Goal: Task Accomplishment & Management: Manage account settings

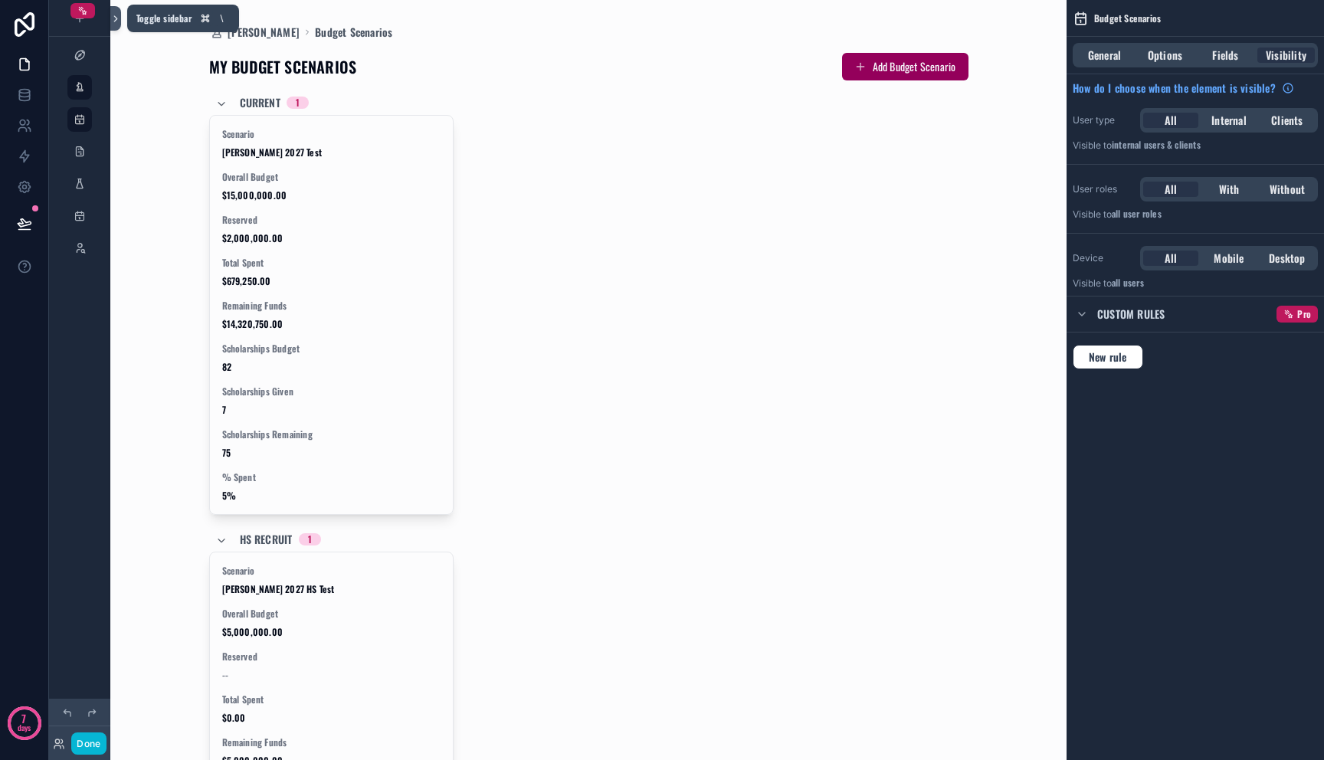
click at [111, 21] on icon at bounding box center [115, 18] width 11 height 11
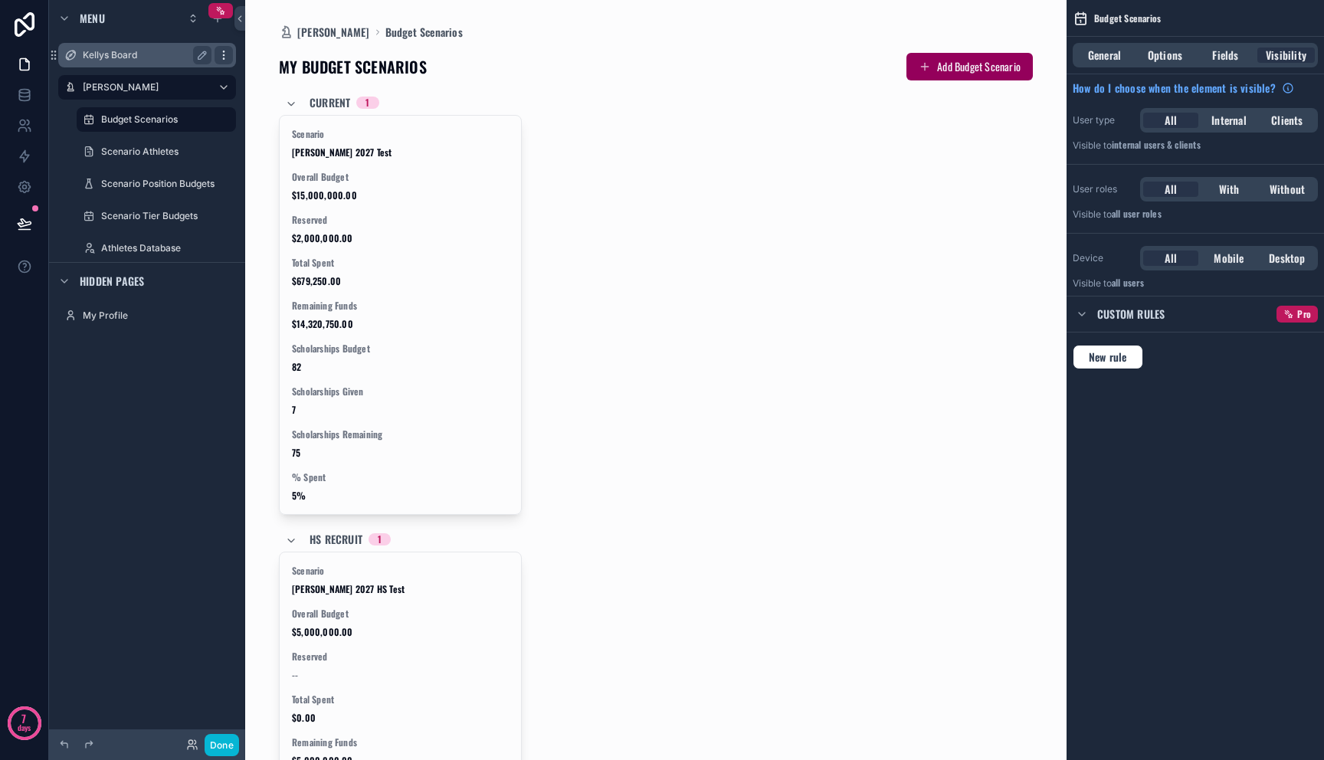
click at [226, 51] on icon "scrollable content" at bounding box center [224, 55] width 12 height 12
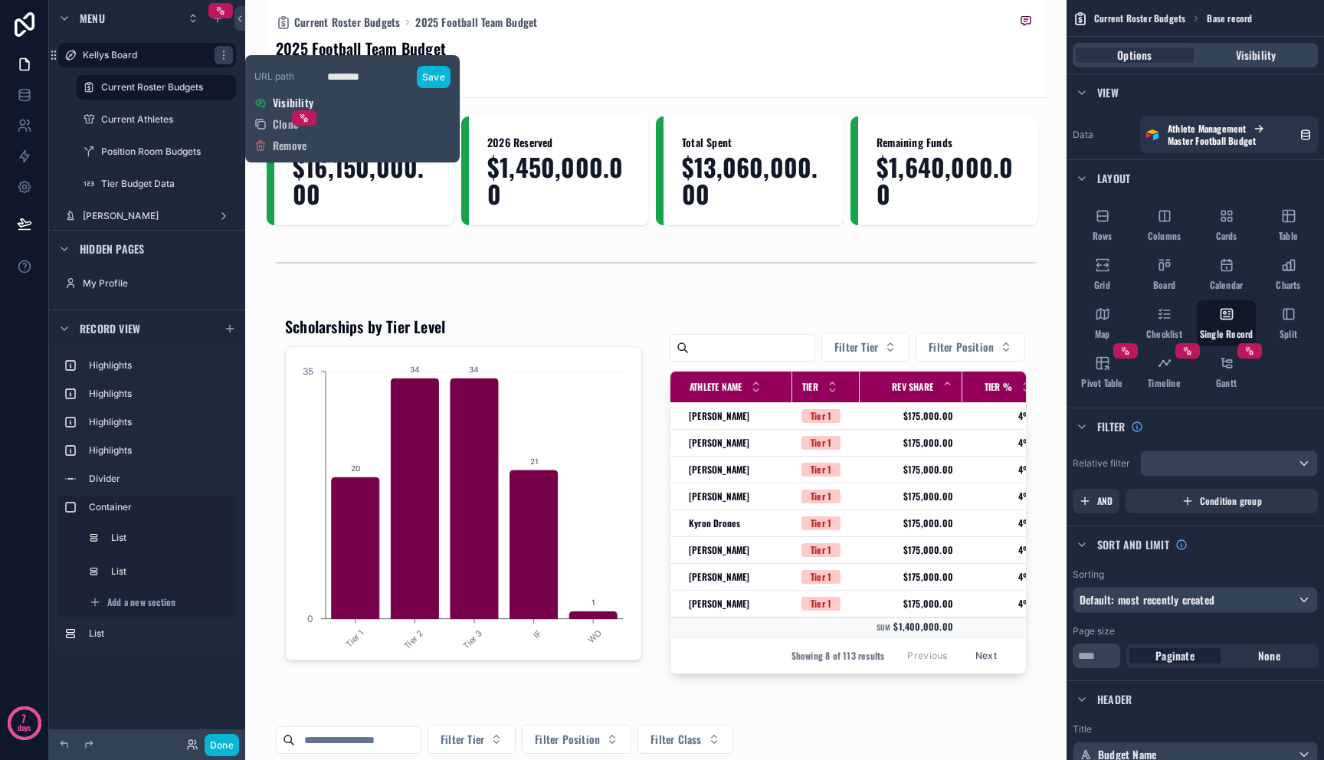
click at [284, 106] on span "Visibility" at bounding box center [293, 102] width 41 height 15
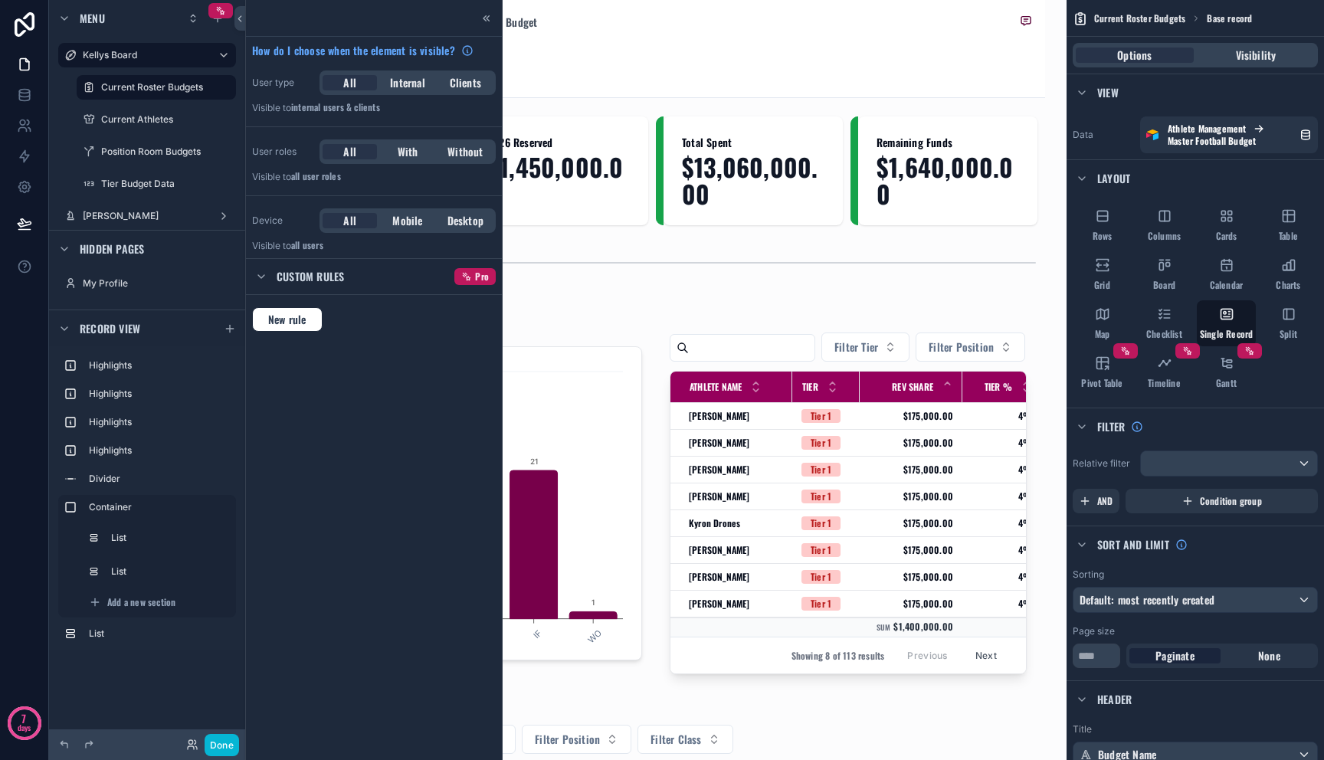
click at [338, 106] on span "Internal users & clients" at bounding box center [335, 106] width 89 height 13
click at [461, 80] on span "Clients" at bounding box center [465, 82] width 31 height 15
click at [344, 80] on span "All" at bounding box center [349, 82] width 13 height 15
click at [290, 295] on div "Custom rules Pro" at bounding box center [374, 276] width 256 height 37
click at [290, 285] on div "Custom rules" at bounding box center [298, 276] width 92 height 18
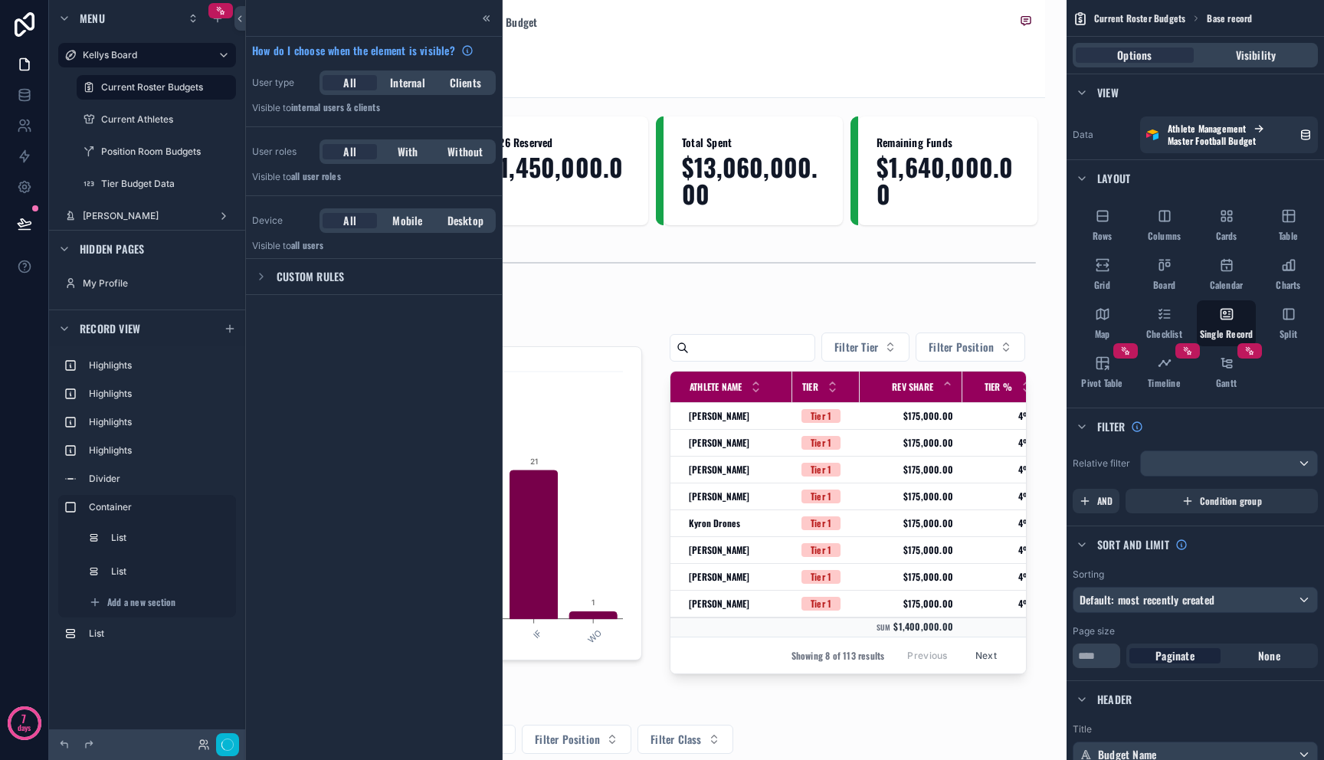
click at [290, 277] on span "Custom rules" at bounding box center [310, 276] width 67 height 15
click at [136, 214] on label "[PERSON_NAME]" at bounding box center [144, 216] width 123 height 12
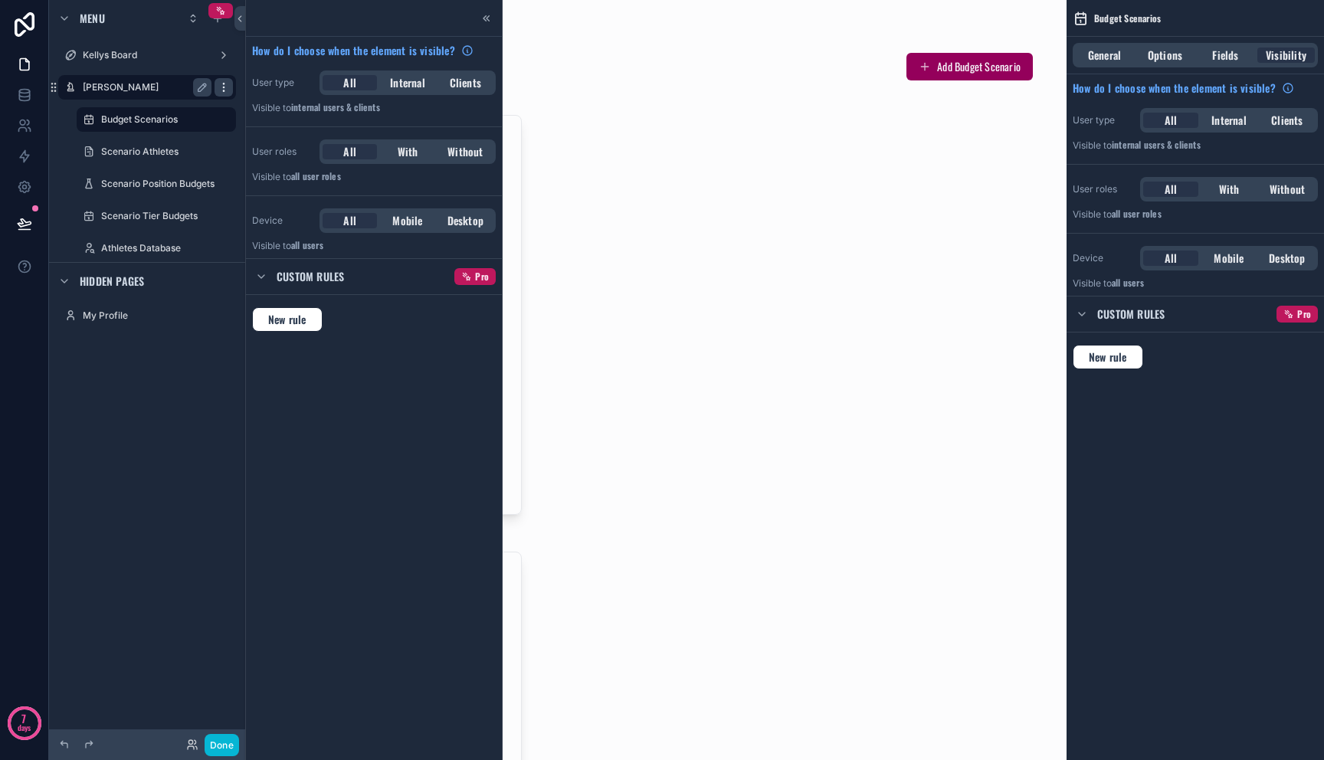
click at [228, 89] on icon "scrollable content" at bounding box center [224, 87] width 12 height 12
click at [381, 412] on div "How do I choose when the element is visible? User type All Internal Clients Vis…" at bounding box center [374, 380] width 256 height 760
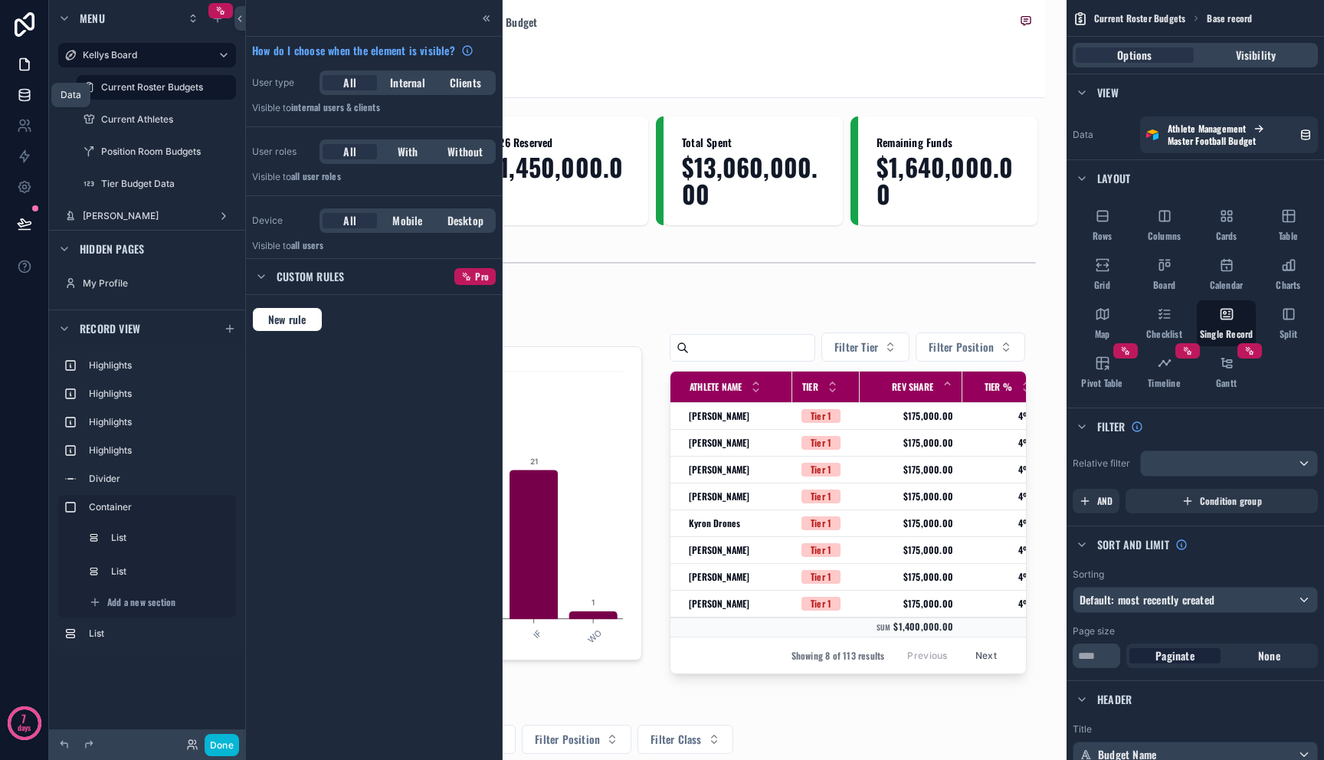
click at [21, 100] on icon at bounding box center [24, 98] width 10 height 6
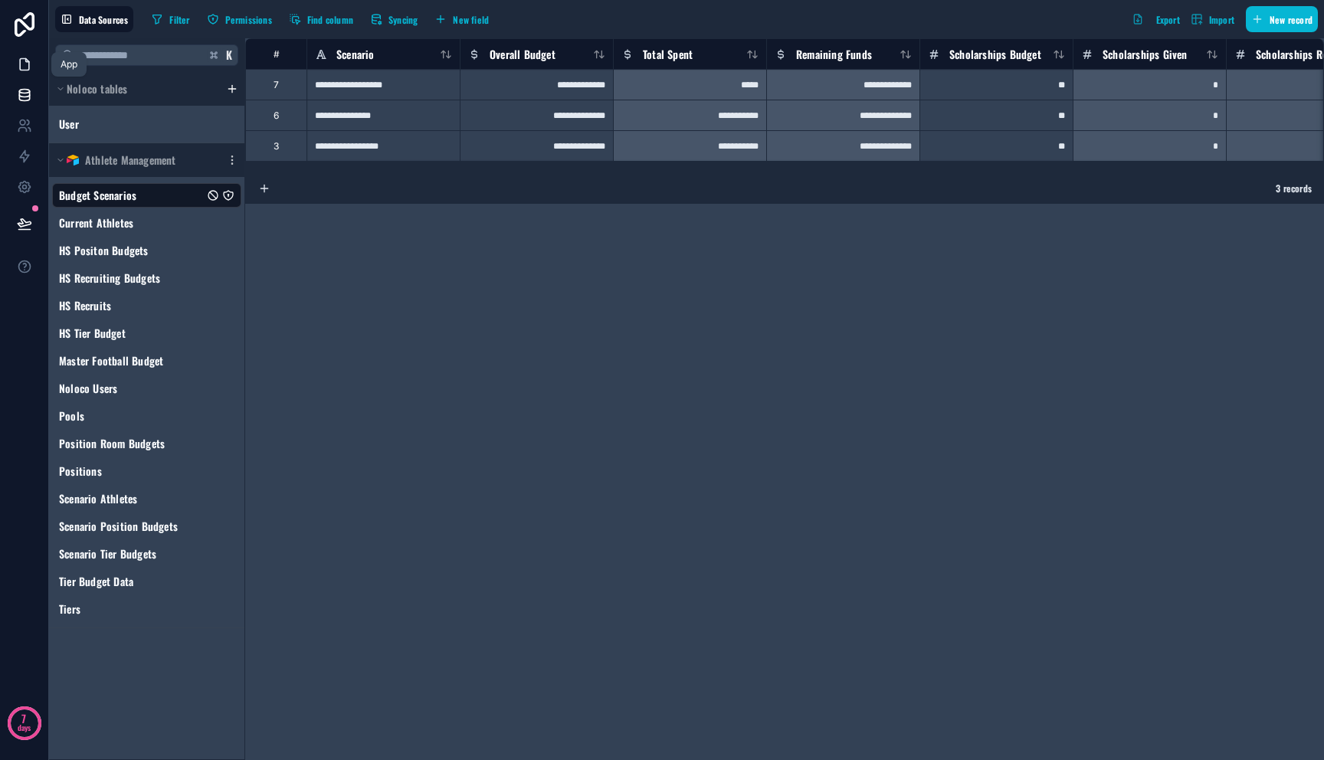
click at [20, 61] on icon at bounding box center [24, 64] width 9 height 11
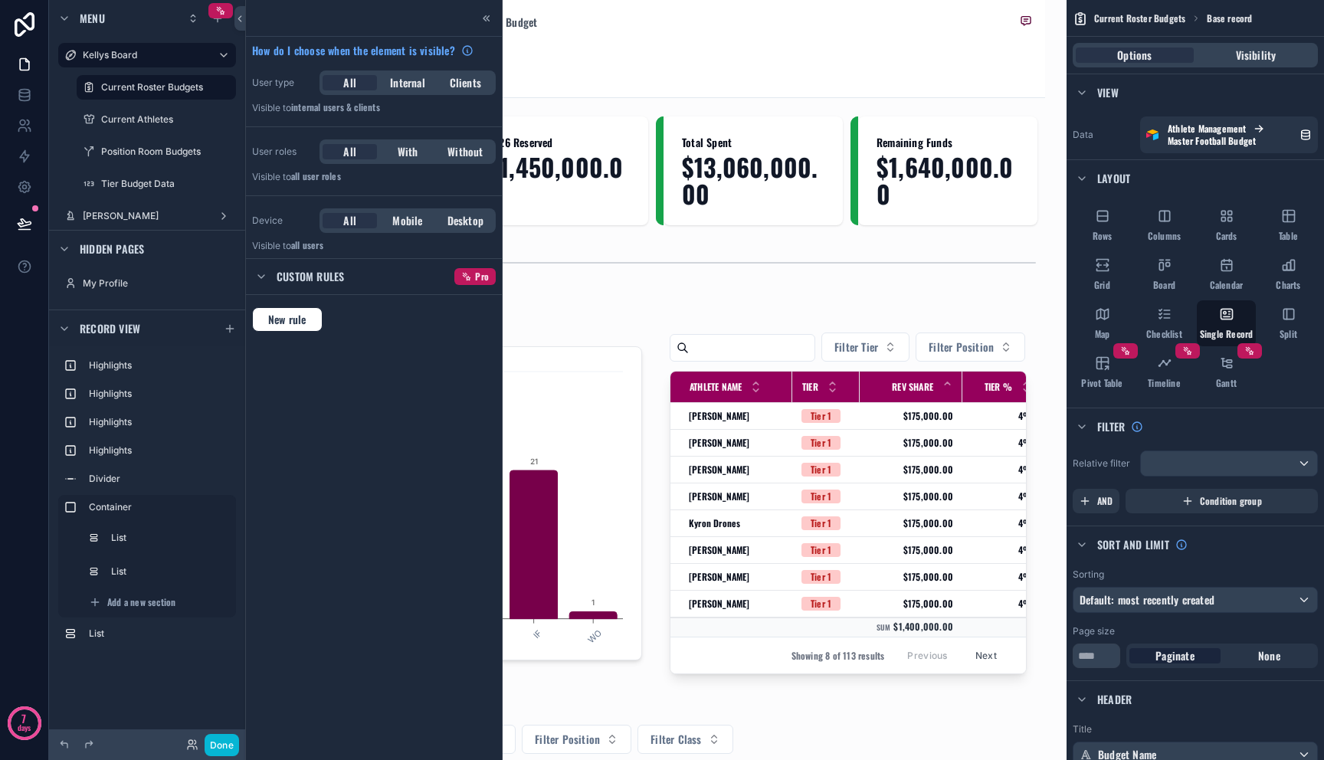
click at [487, 28] on div at bounding box center [374, 18] width 256 height 37
click at [487, 21] on icon at bounding box center [486, 18] width 12 height 12
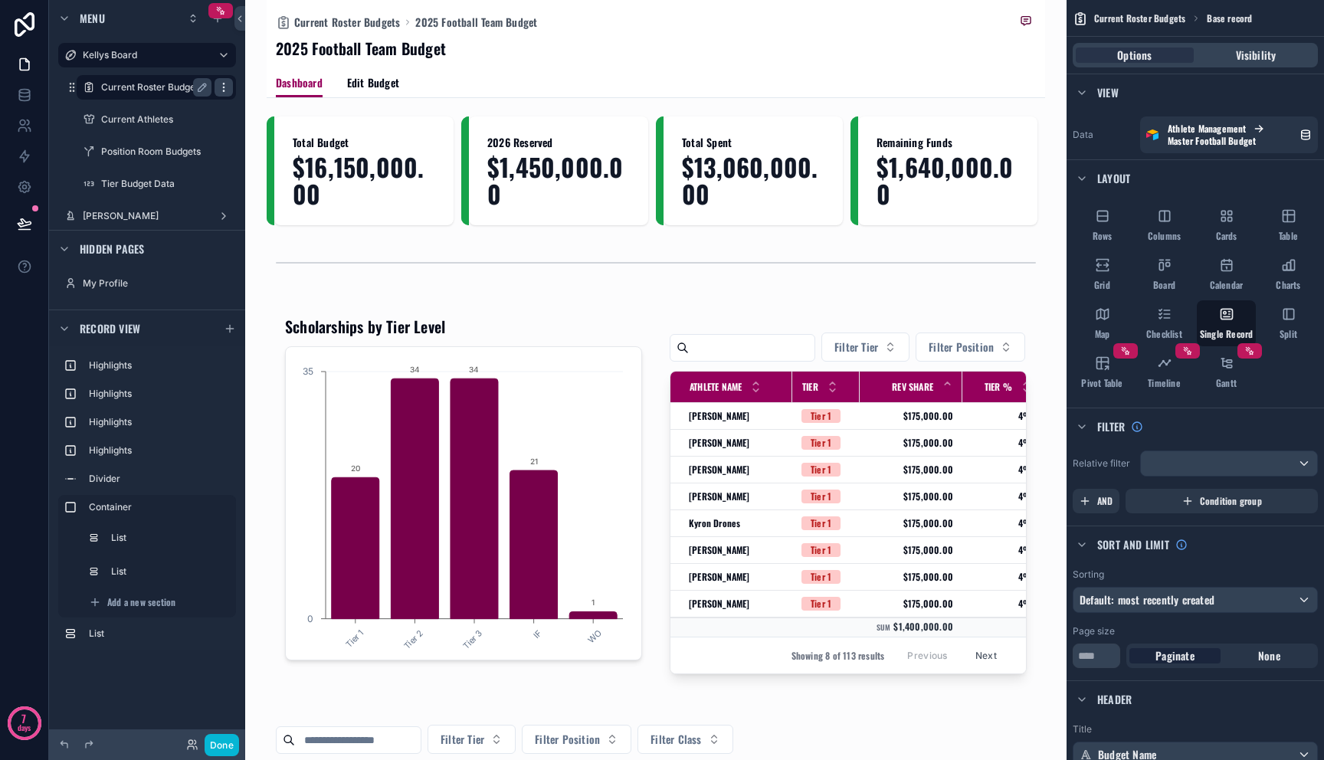
click at [221, 86] on icon "scrollable content" at bounding box center [224, 87] width 12 height 12
click at [159, 90] on label "Current Roster Budgets" at bounding box center [153, 87] width 104 height 12
click at [148, 57] on label "Kellys Board" at bounding box center [144, 55] width 123 height 12
click at [225, 56] on icon "scrollable content" at bounding box center [224, 55] width 12 height 12
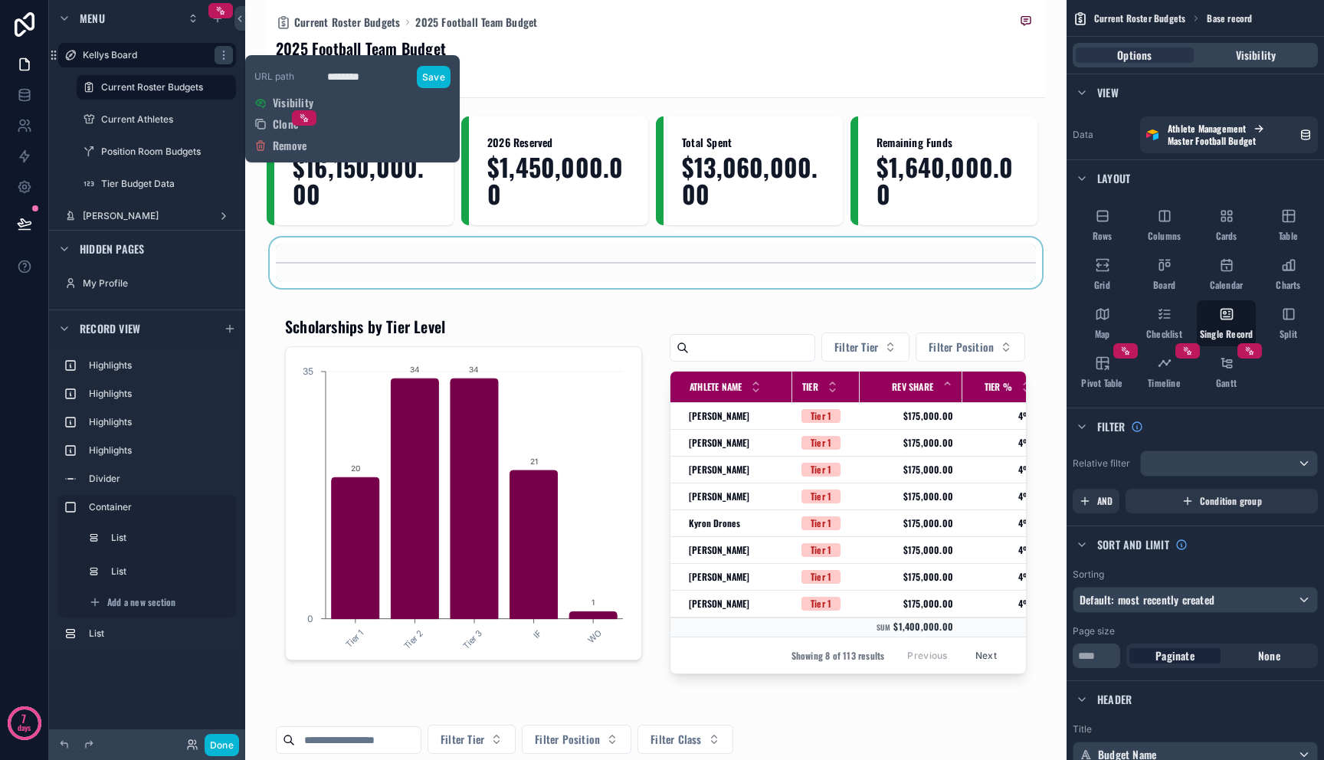
click at [557, 247] on div "scrollable content" at bounding box center [656, 263] width 779 height 51
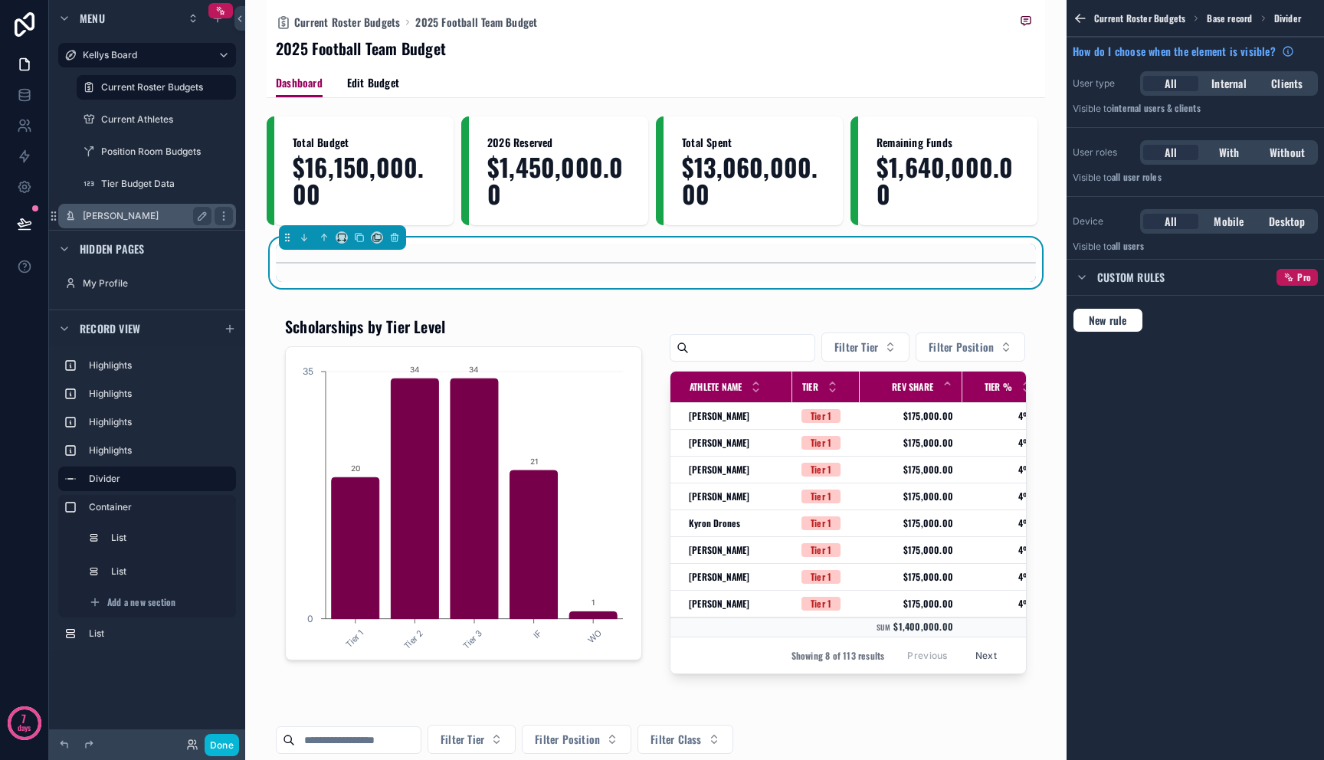
click at [190, 215] on label "[PERSON_NAME]" at bounding box center [144, 216] width 123 height 12
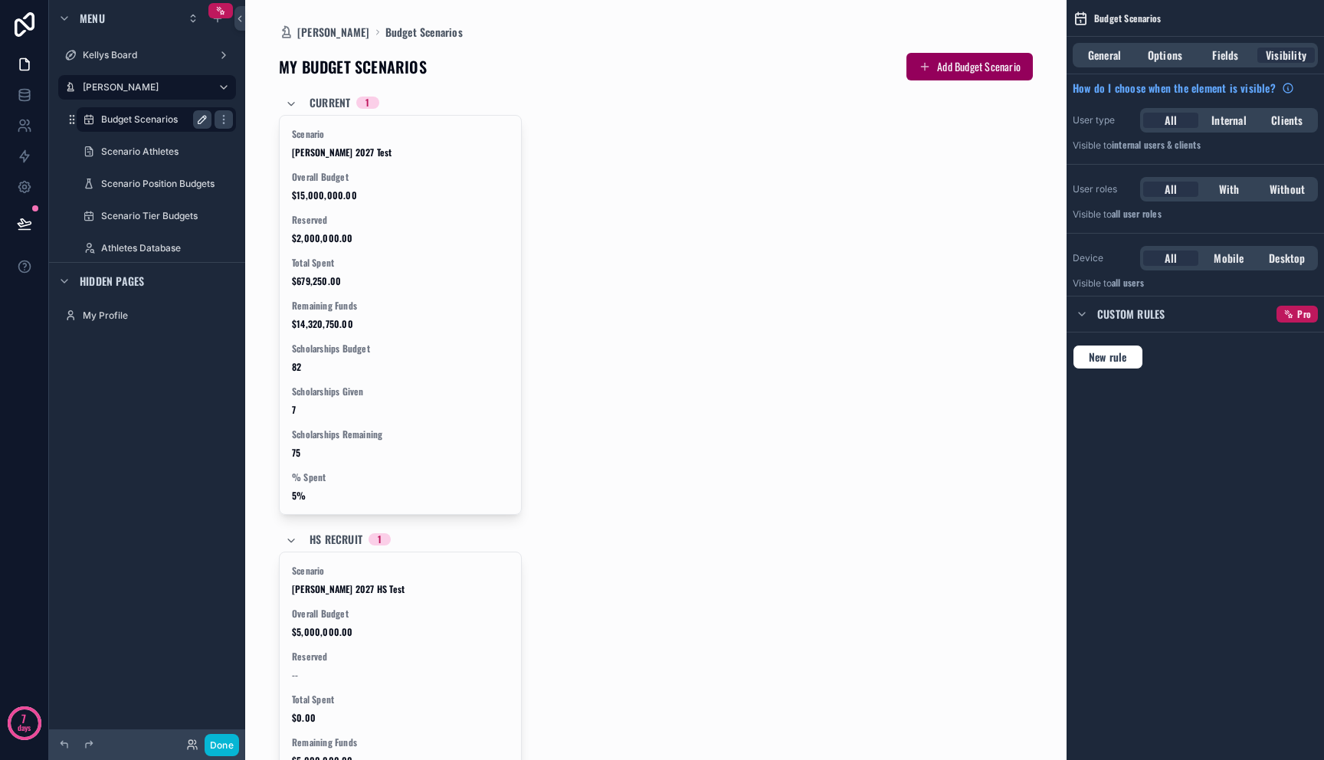
click at [198, 124] on icon "scrollable content" at bounding box center [202, 119] width 12 height 12
click at [218, 123] on icon "scrollable content" at bounding box center [224, 119] width 12 height 12
click at [222, 123] on icon "scrollable content" at bounding box center [224, 119] width 12 height 12
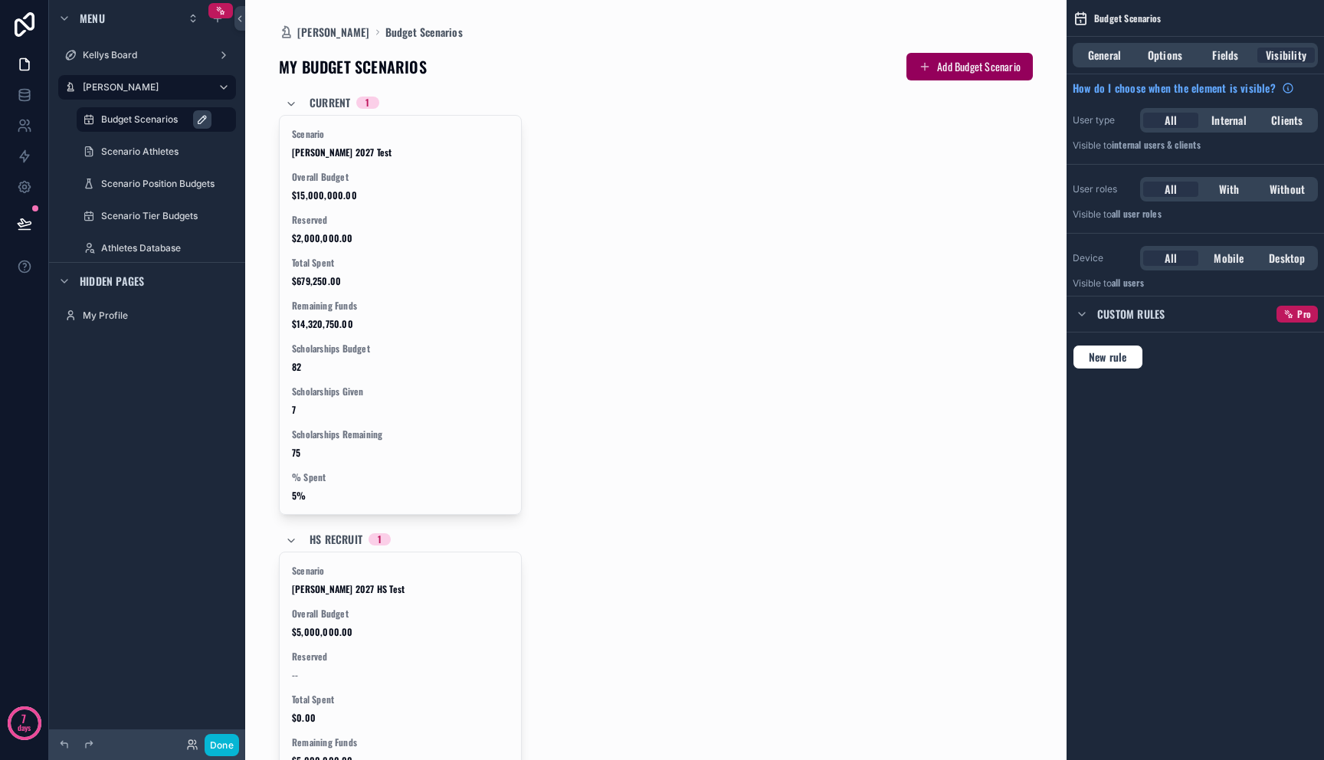
click at [644, 202] on div "Scenario [PERSON_NAME] 2027 Test Overall Budget $15,000,000.00 Reserved $2,000,…" at bounding box center [656, 315] width 754 height 400
click at [1278, 62] on span "Visibility" at bounding box center [1286, 55] width 41 height 15
click at [31, 191] on link at bounding box center [24, 187] width 48 height 31
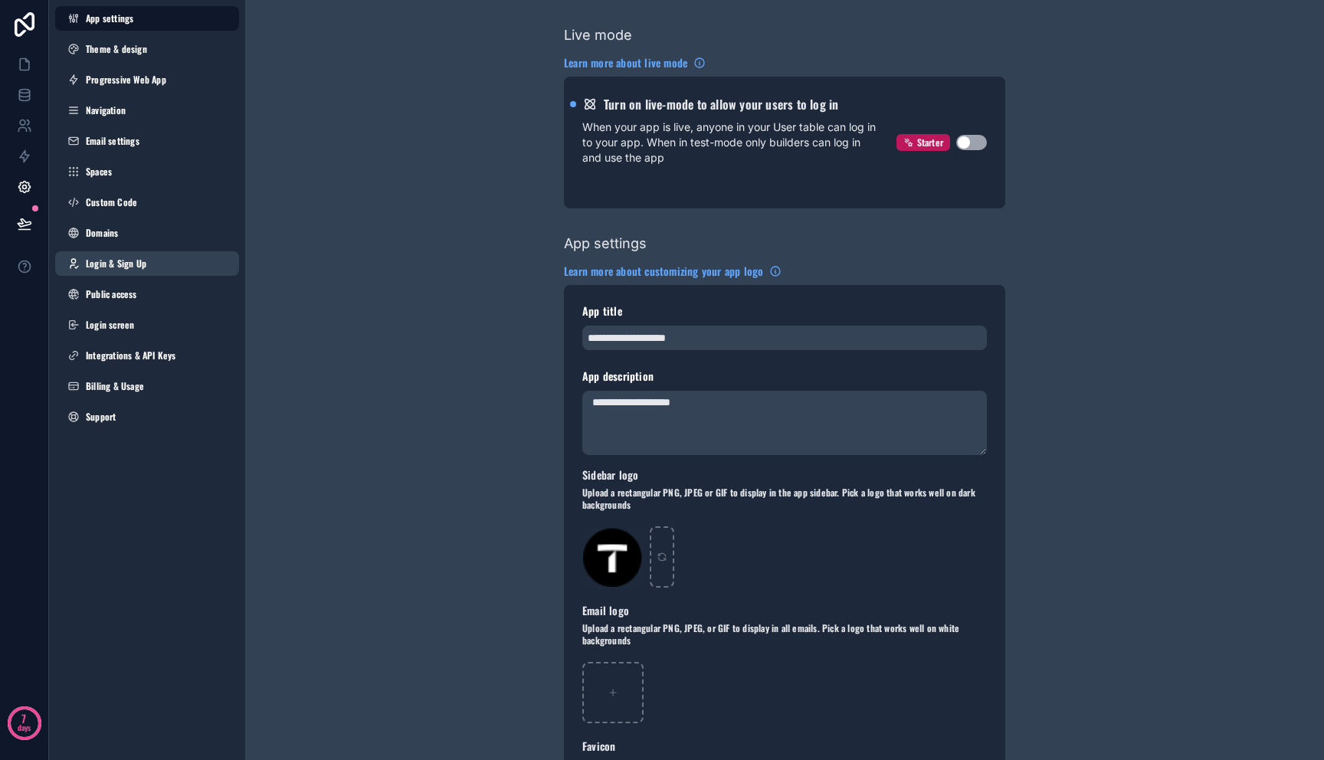
click at [124, 257] on span "Login & Sign Up" at bounding box center [116, 263] width 61 height 12
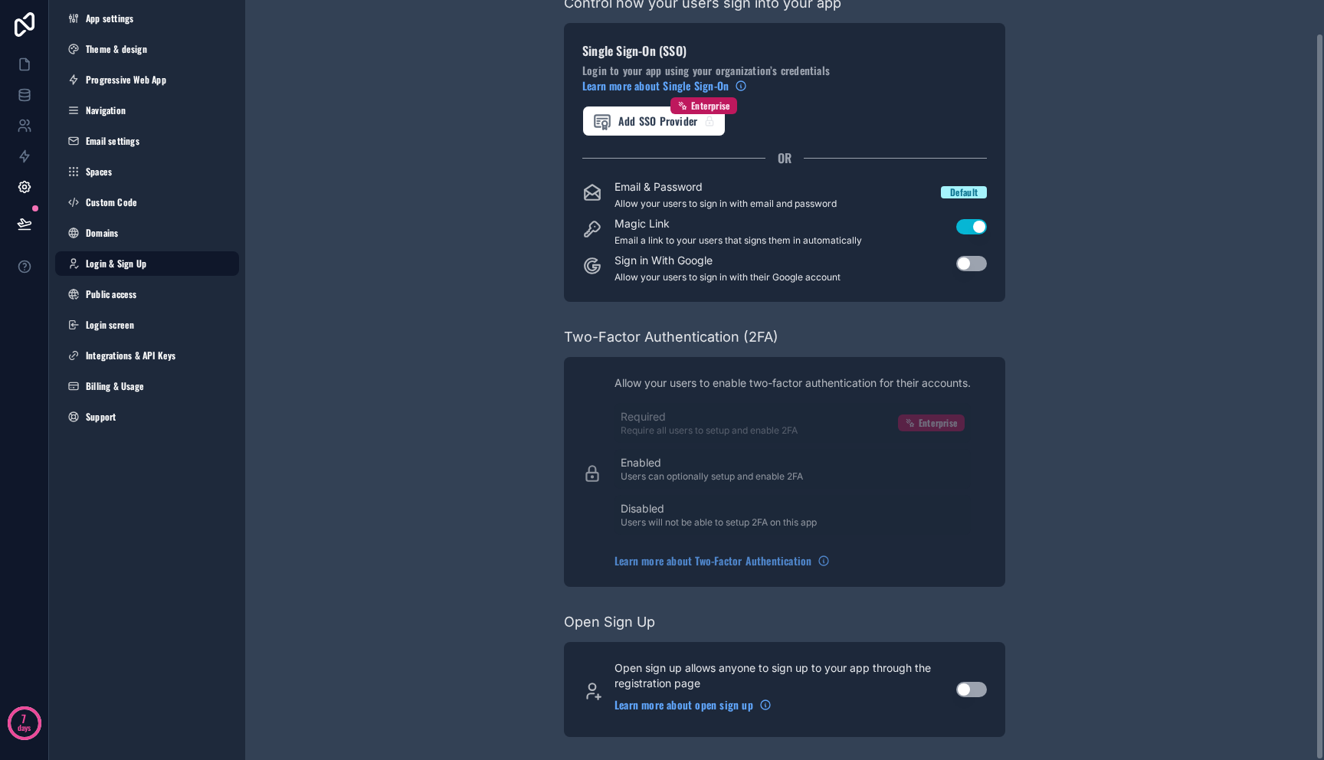
scroll to position [34, 0]
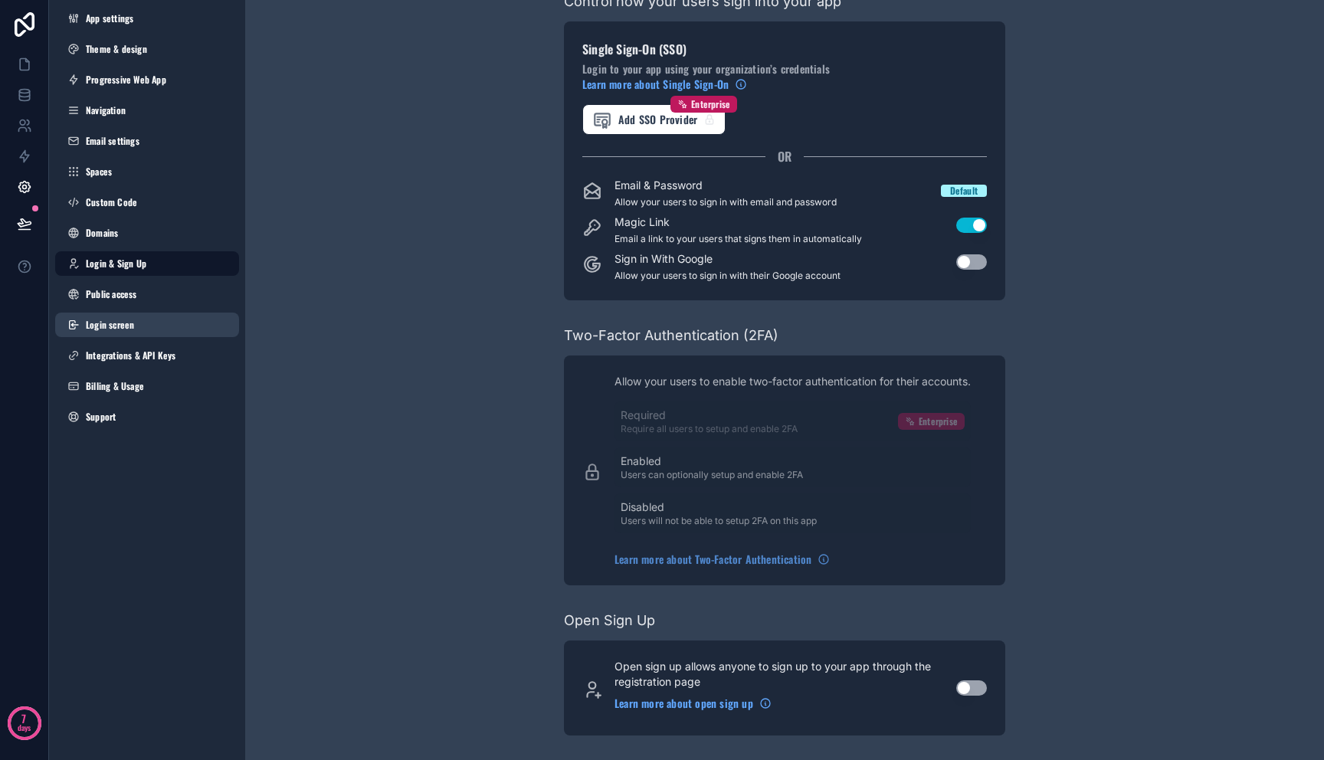
click at [148, 330] on link "Login screen" at bounding box center [147, 325] width 184 height 25
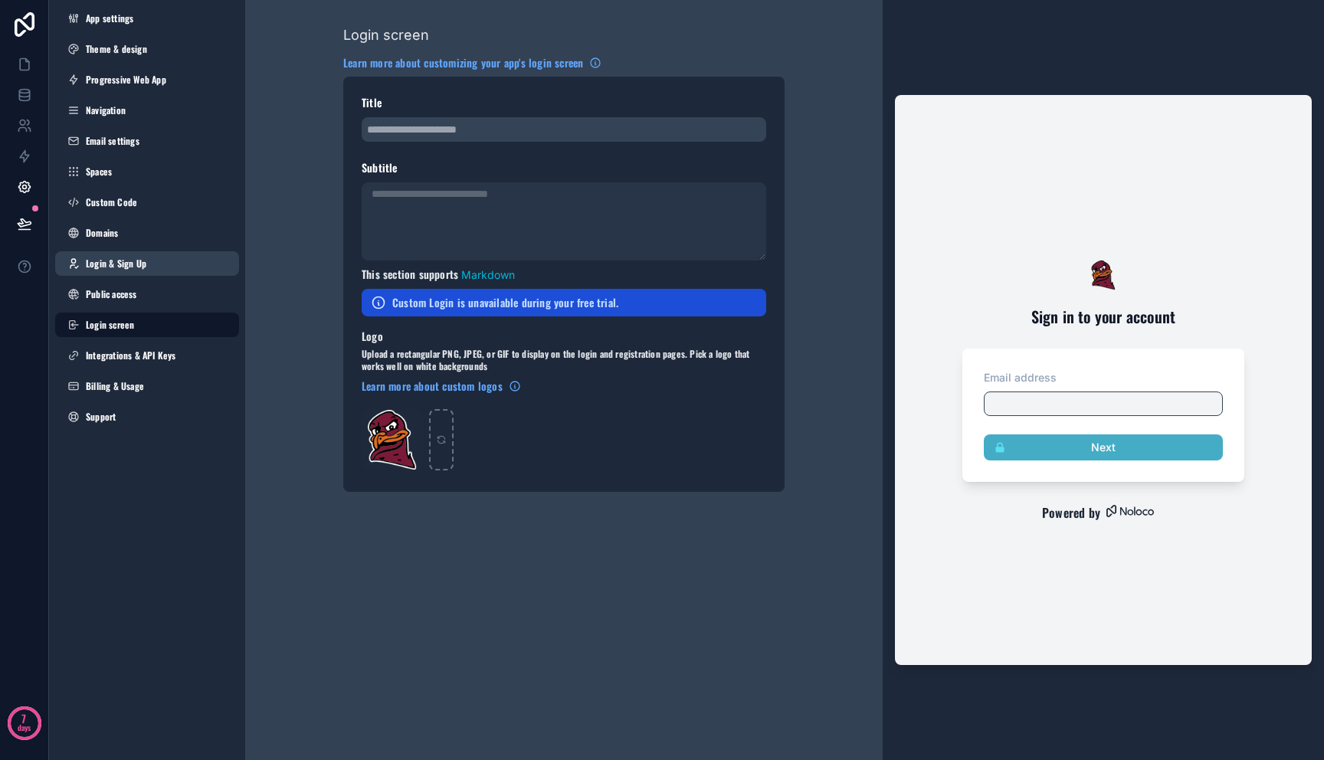
click at [134, 273] on link "Login & Sign Up" at bounding box center [147, 263] width 184 height 25
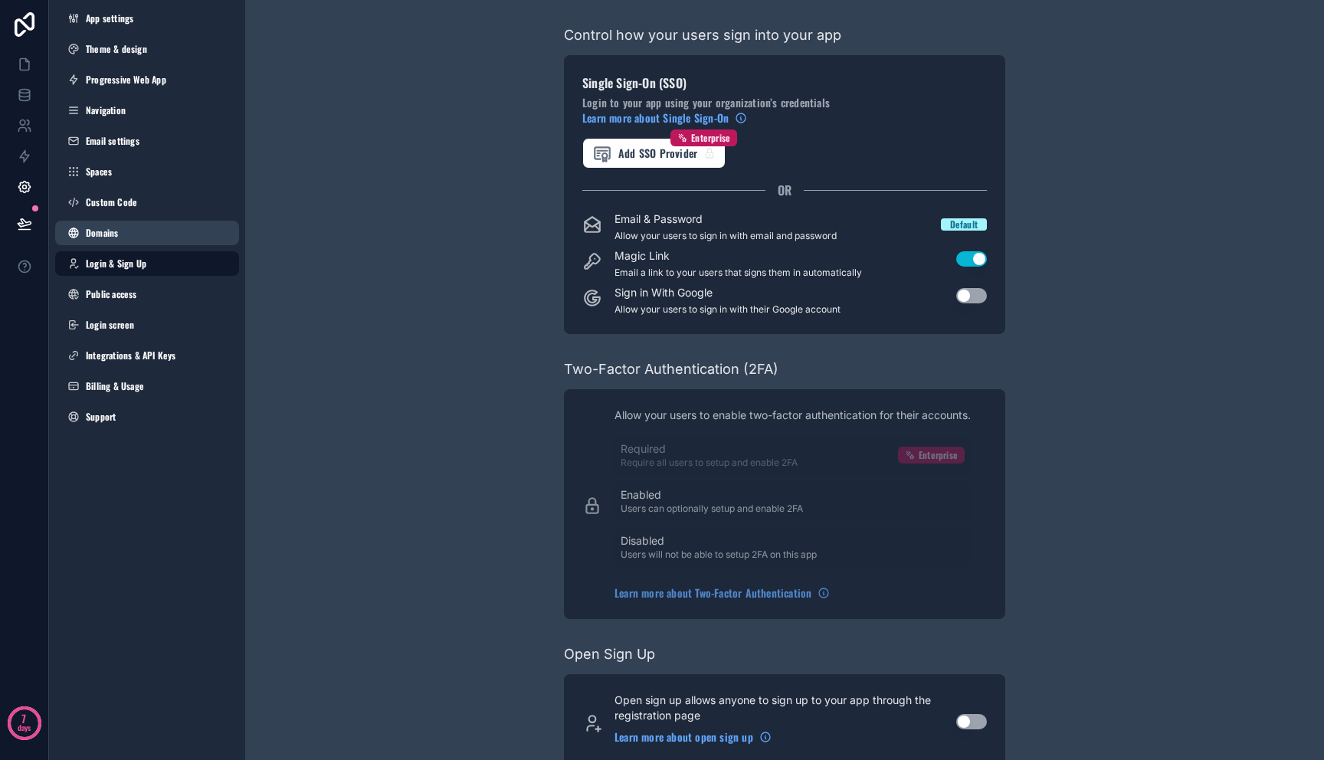
click at [157, 244] on div "App settings Theme & design Progressive Web App Navigation Email settings Space…" at bounding box center [147, 220] width 196 height 441
click at [157, 244] on link "Domains" at bounding box center [147, 233] width 184 height 25
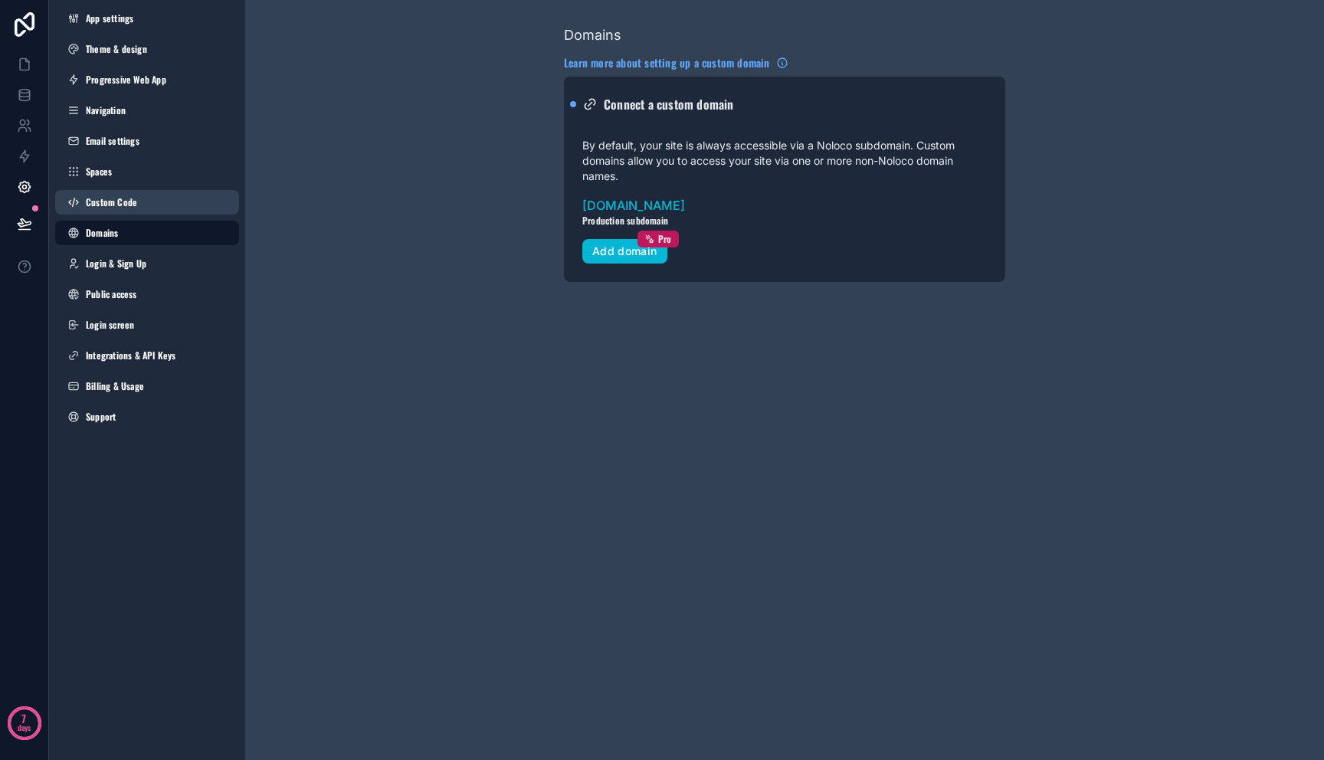
click at [153, 211] on link "Custom Code" at bounding box center [147, 202] width 184 height 25
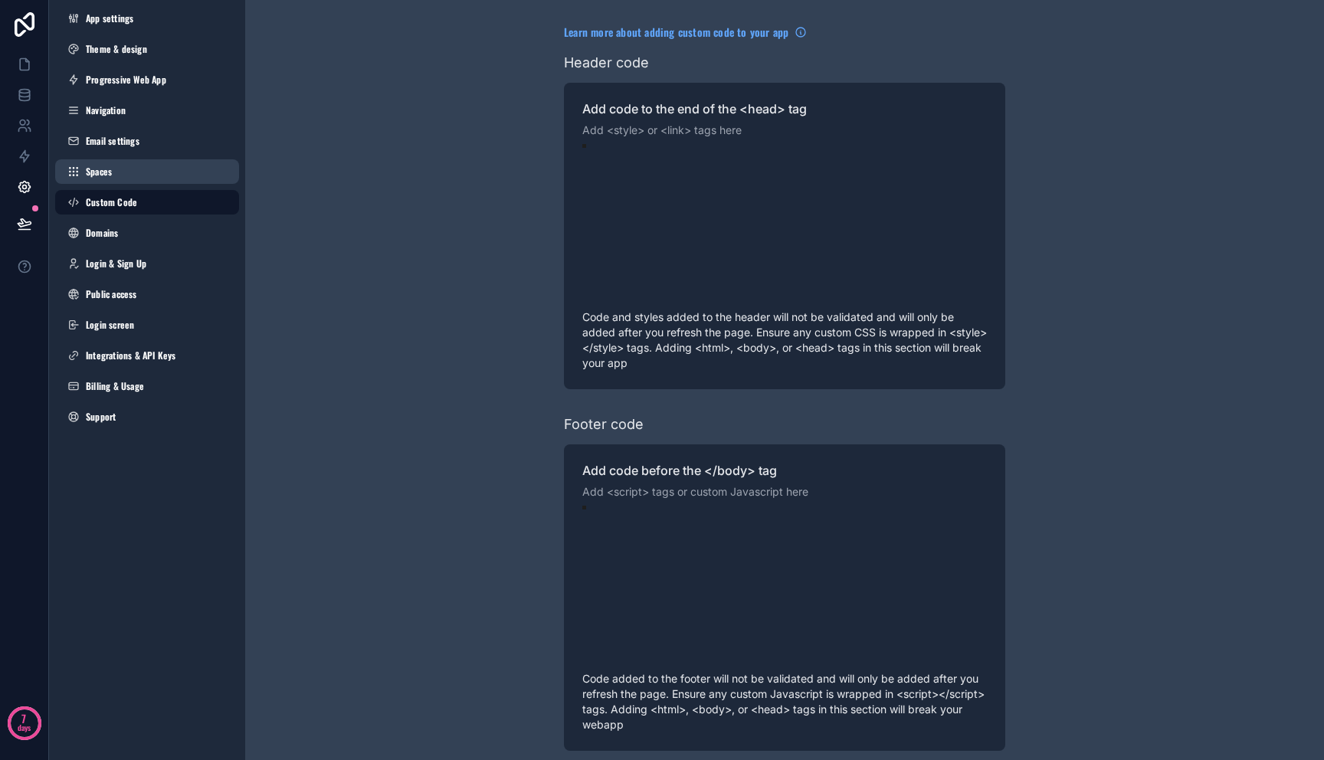
scroll to position [124, 0]
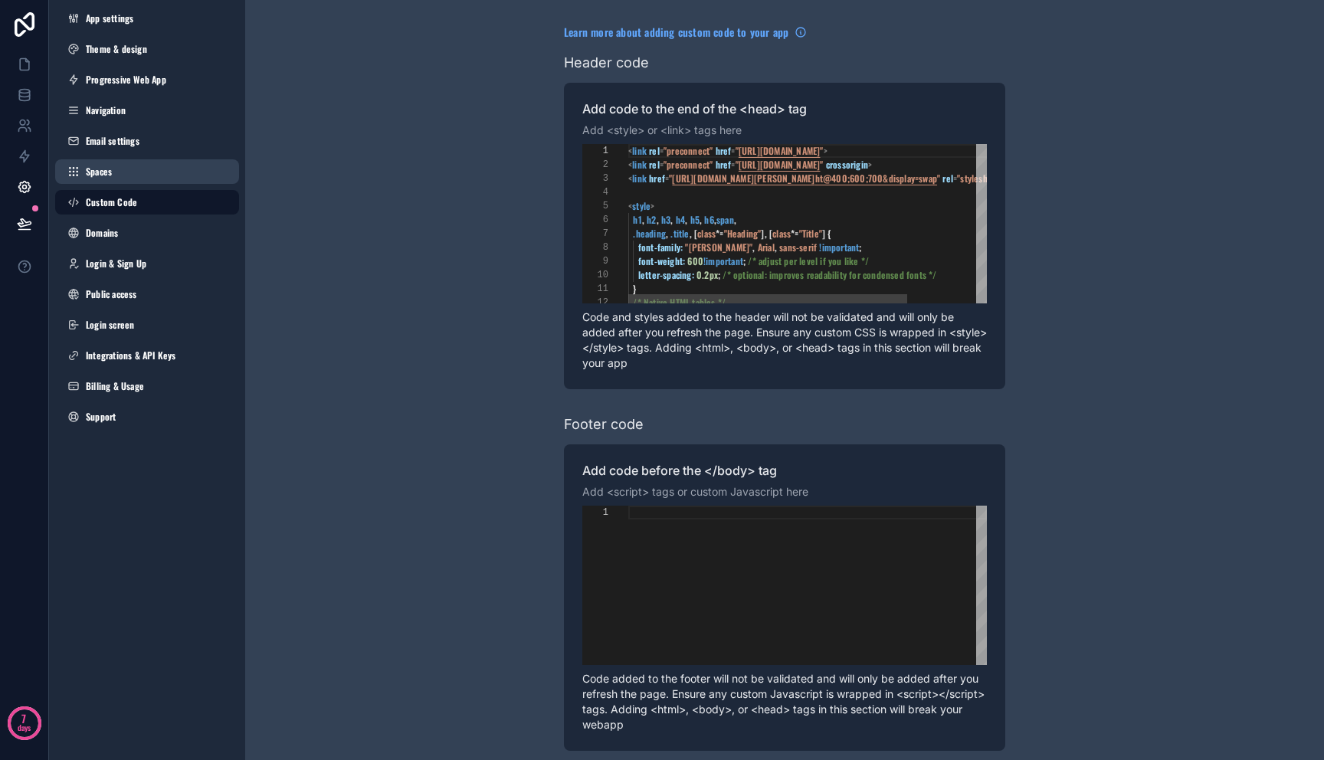
click at [152, 180] on link "Spaces" at bounding box center [147, 171] width 184 height 25
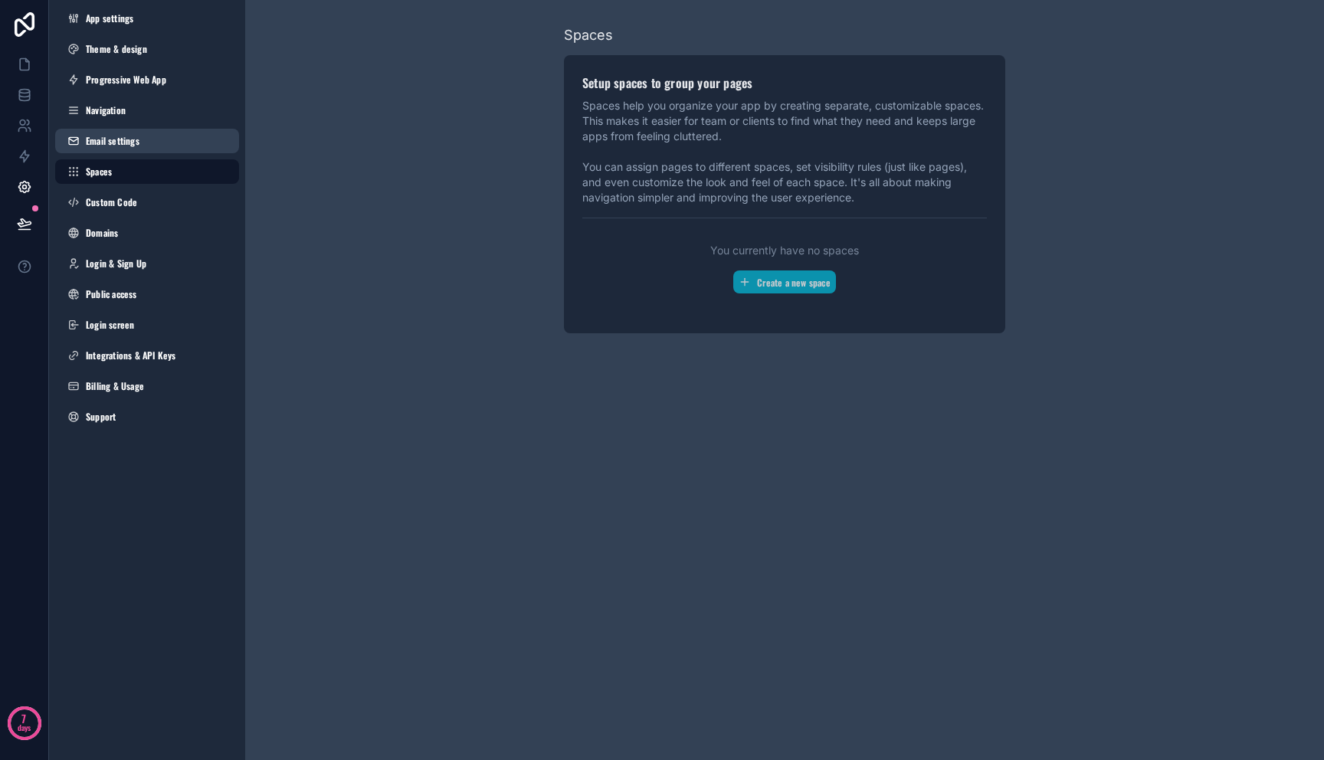
click at [152, 141] on link "Email settings" at bounding box center [147, 141] width 184 height 25
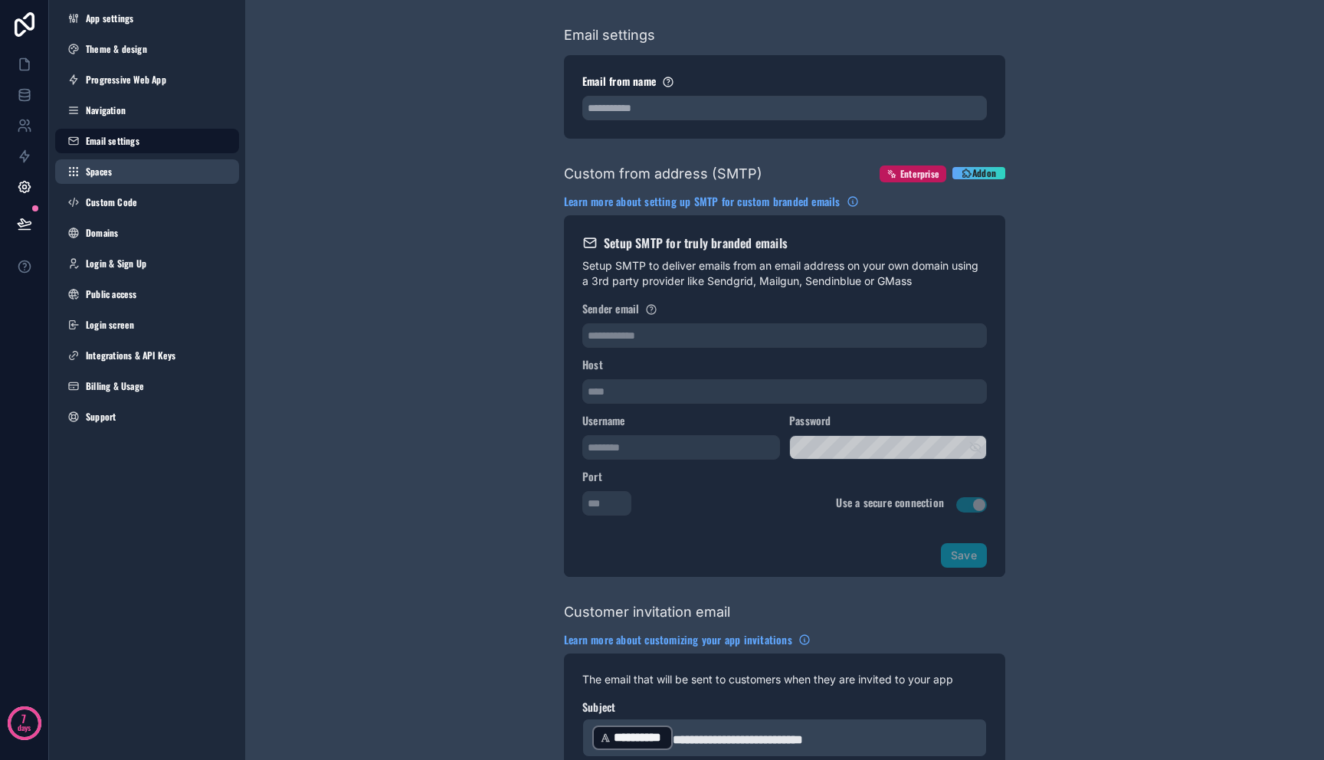
click at [152, 169] on link "Spaces" at bounding box center [147, 171] width 184 height 25
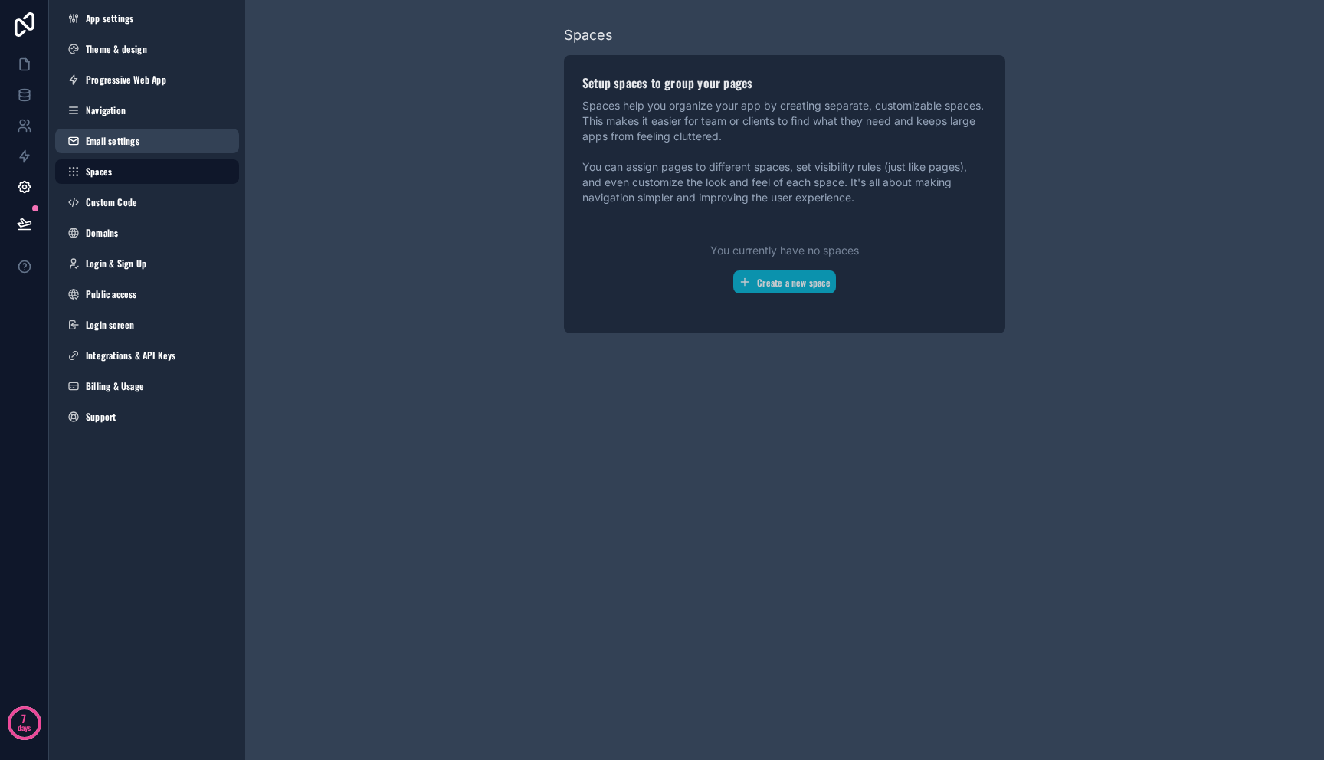
click at [156, 143] on link "Email settings" at bounding box center [147, 141] width 184 height 25
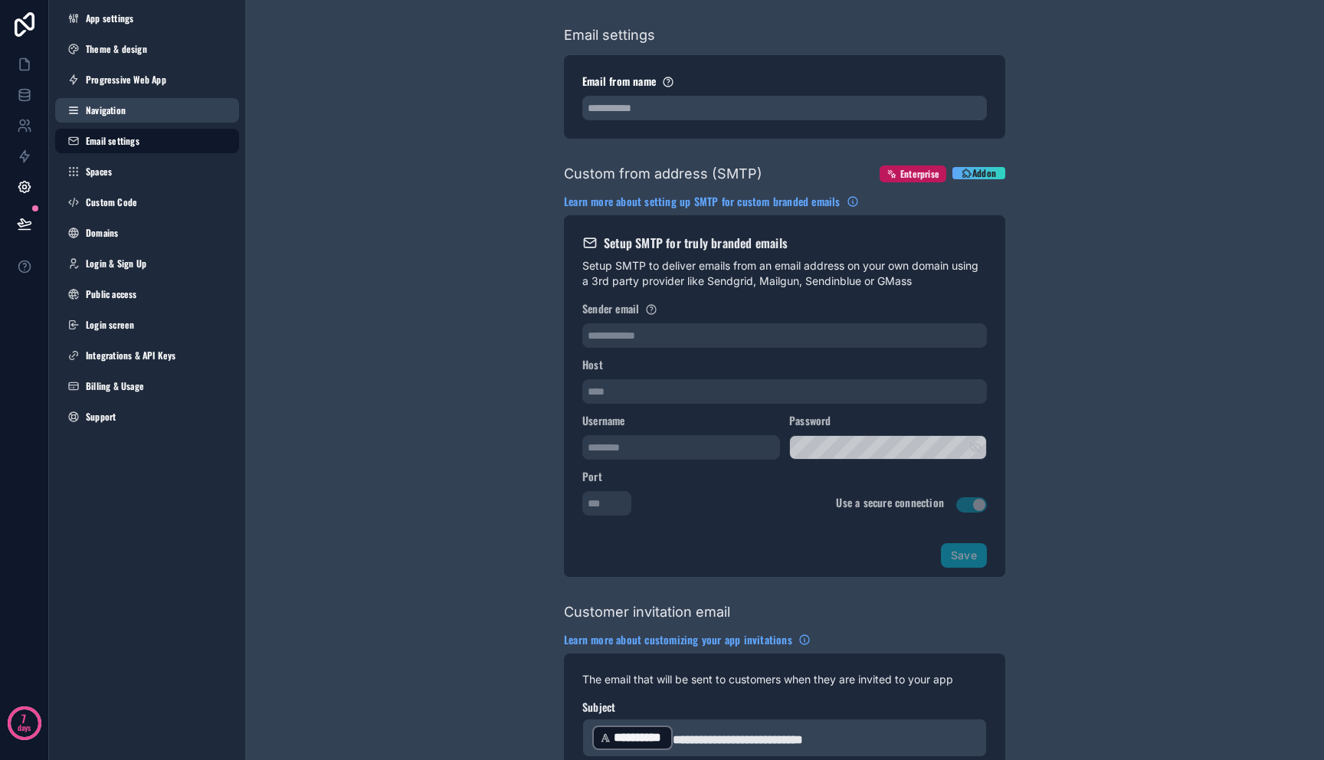
click at [140, 121] on link "Navigation" at bounding box center [147, 110] width 184 height 25
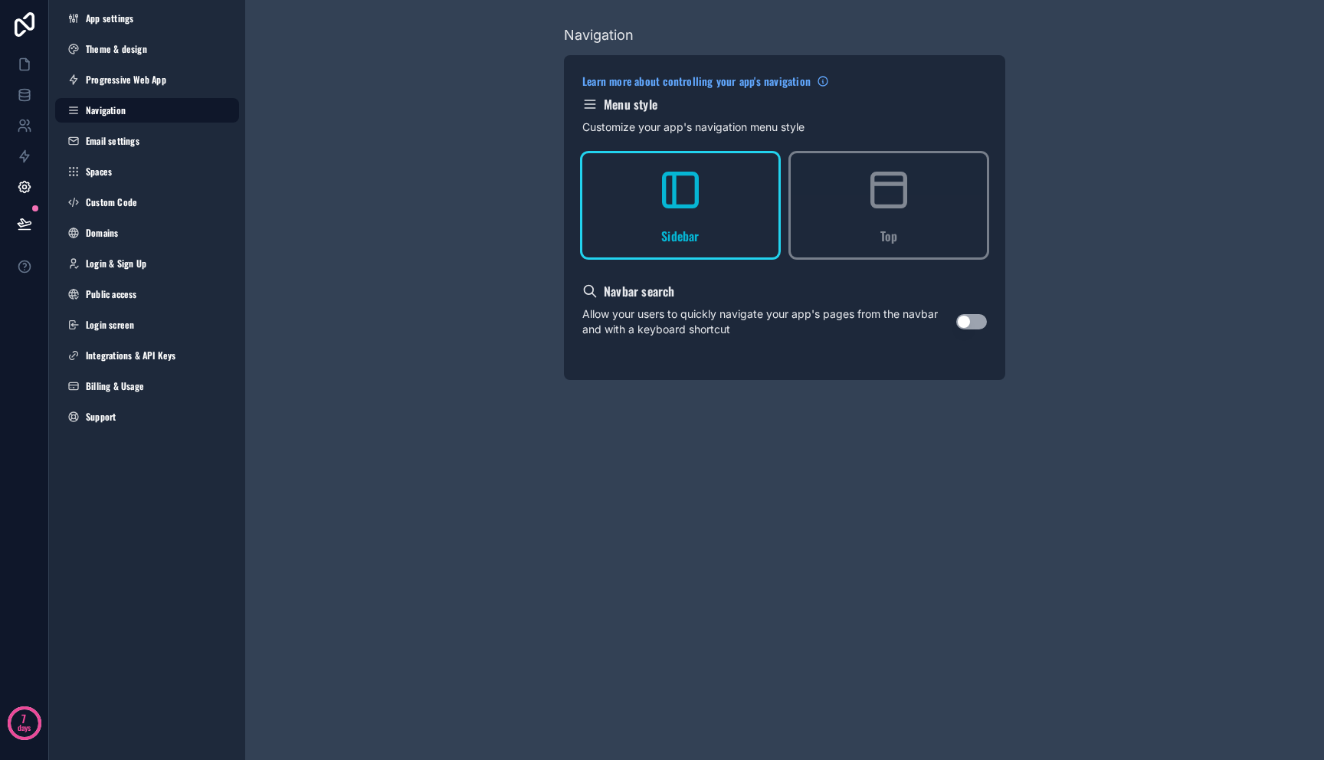
click at [140, 97] on div "App settings Theme & design Progressive Web App Navigation Email settings Space…" at bounding box center [147, 220] width 196 height 441
click at [140, 74] on span "Progressive Web App" at bounding box center [126, 80] width 80 height 12
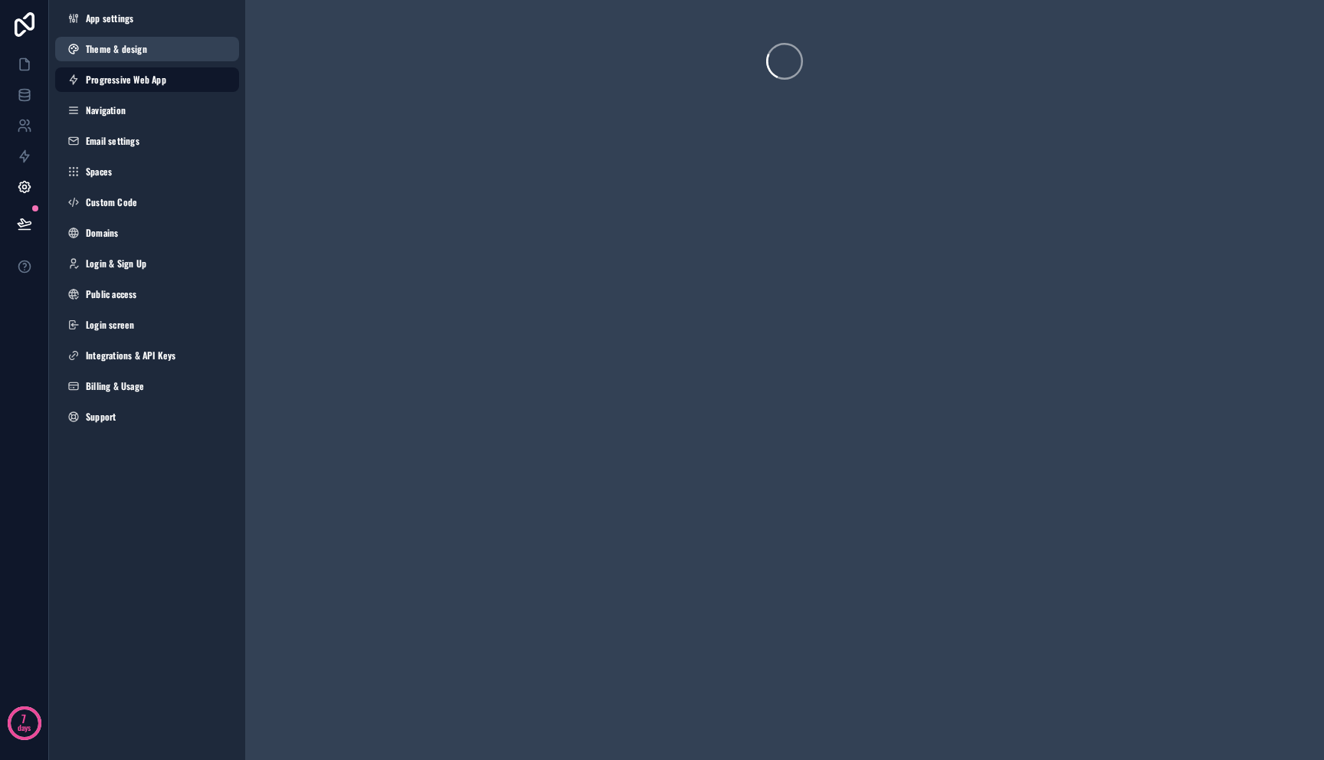
click at [140, 38] on link "Theme & design" at bounding box center [147, 49] width 184 height 25
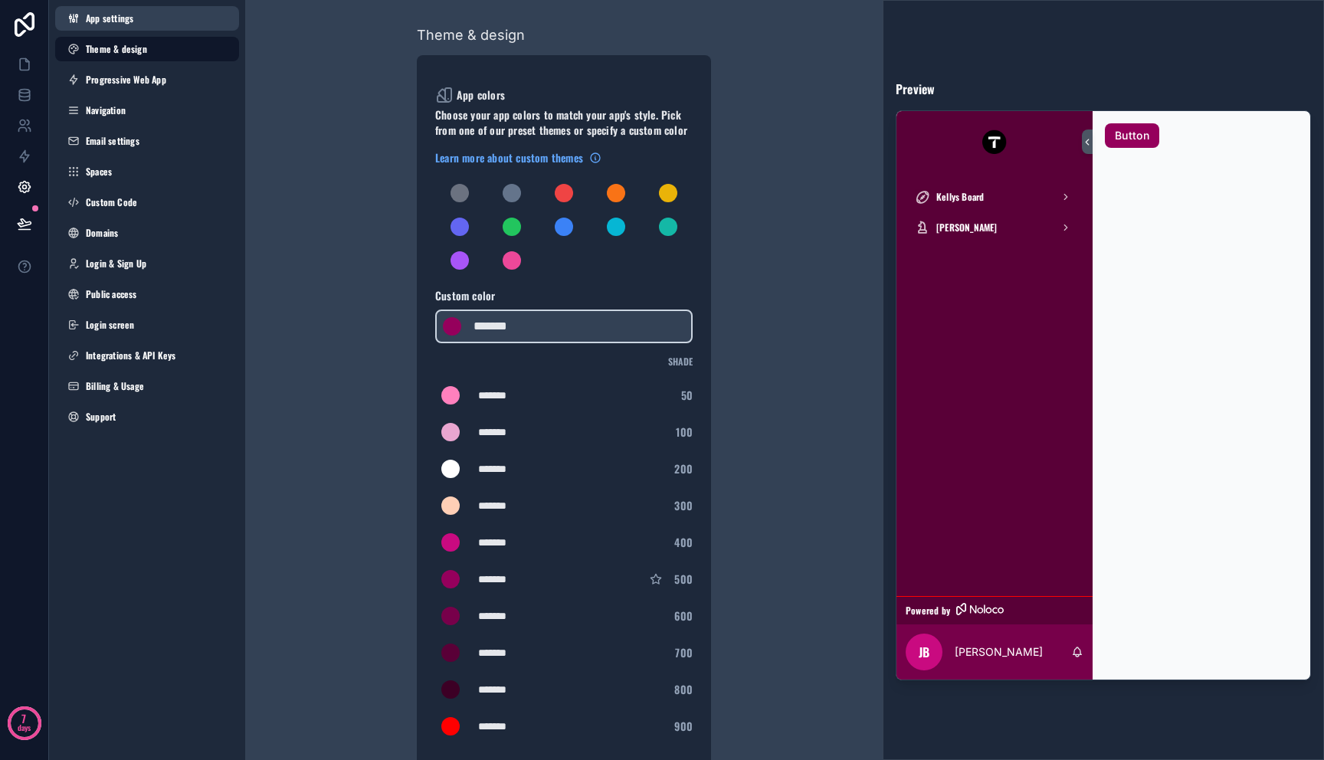
click at [139, 25] on link "App settings" at bounding box center [147, 18] width 184 height 25
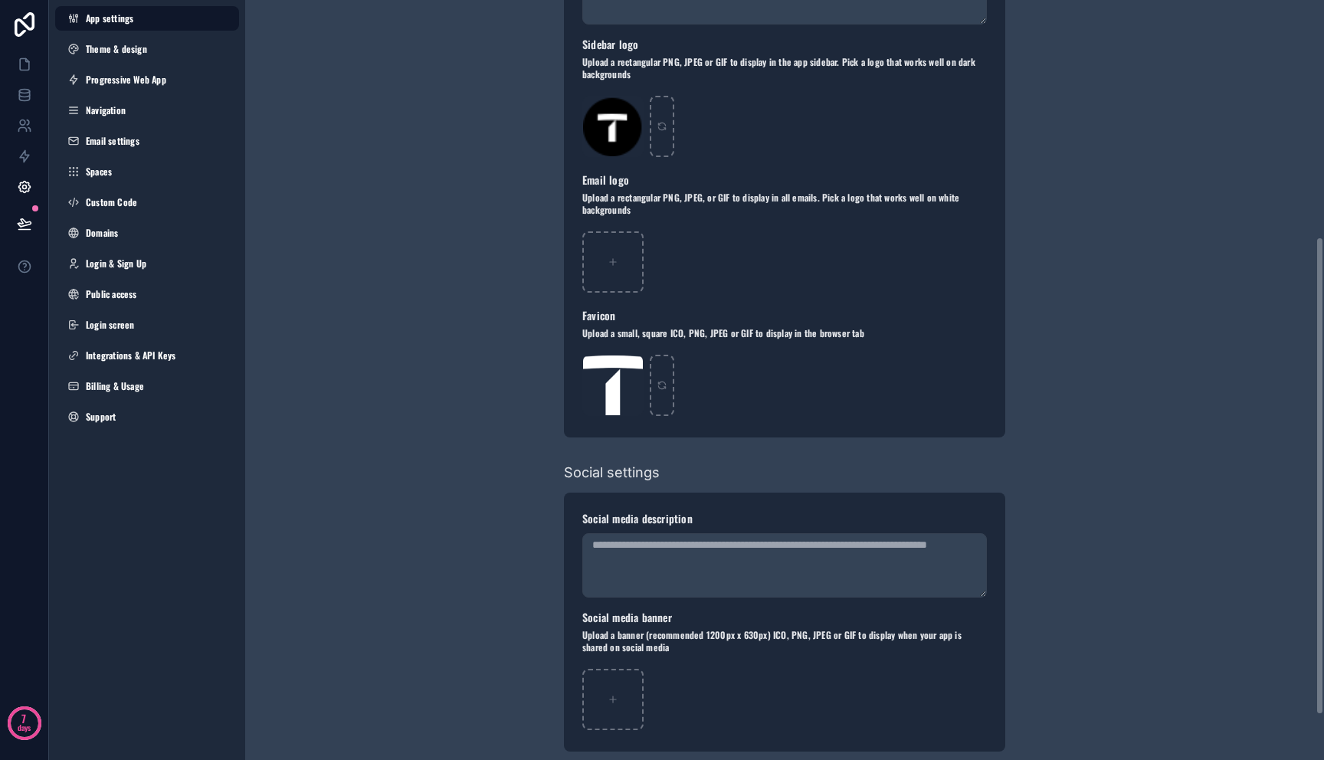
scroll to position [447, 0]
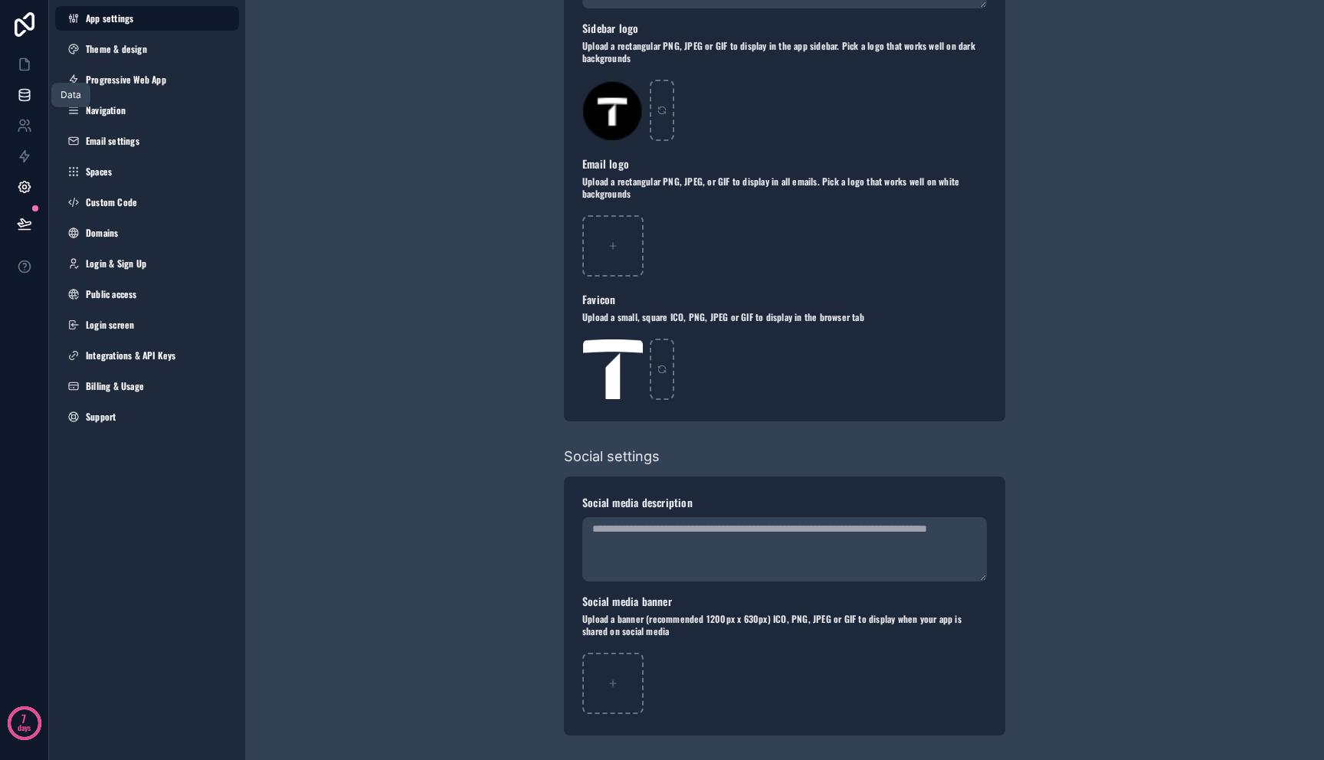
click at [28, 100] on icon at bounding box center [24, 98] width 10 height 6
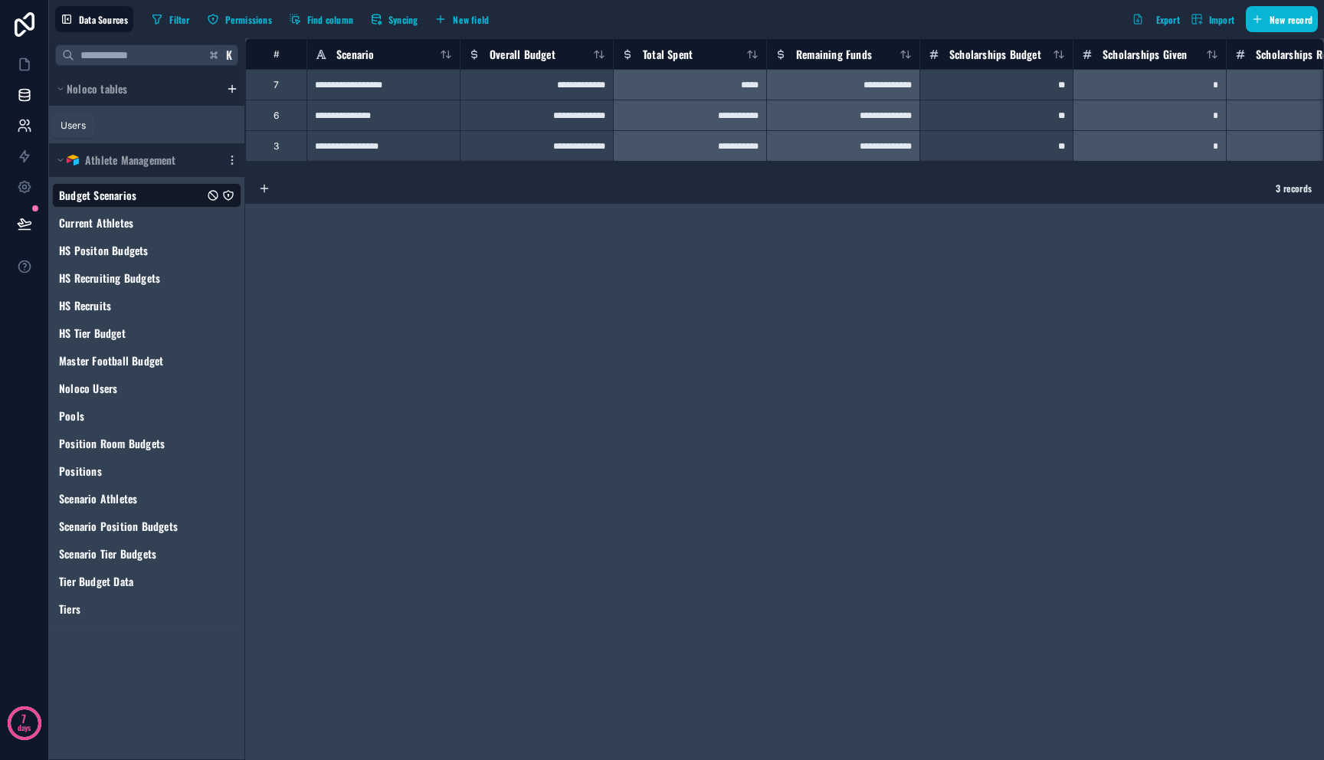
click at [28, 125] on icon at bounding box center [24, 125] width 15 height 15
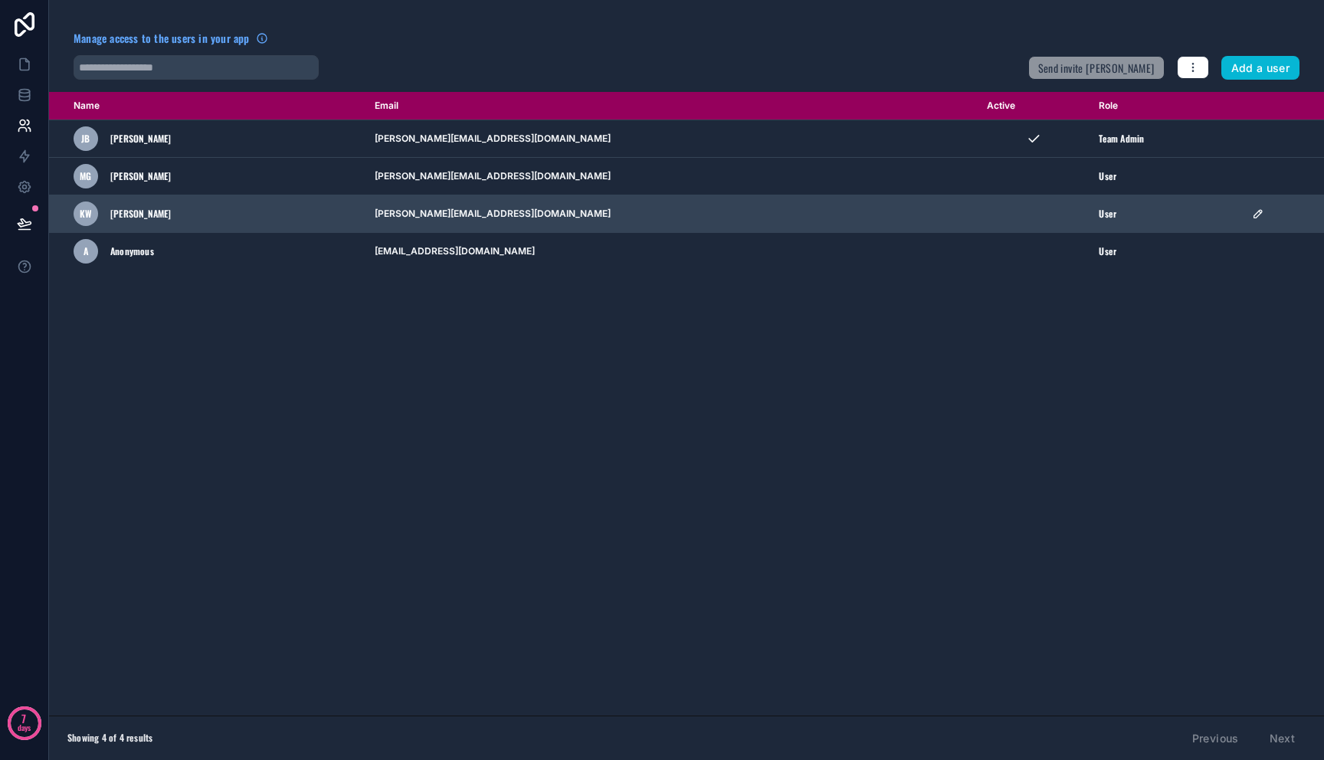
click at [1099, 211] on span "User" at bounding box center [1108, 214] width 18 height 12
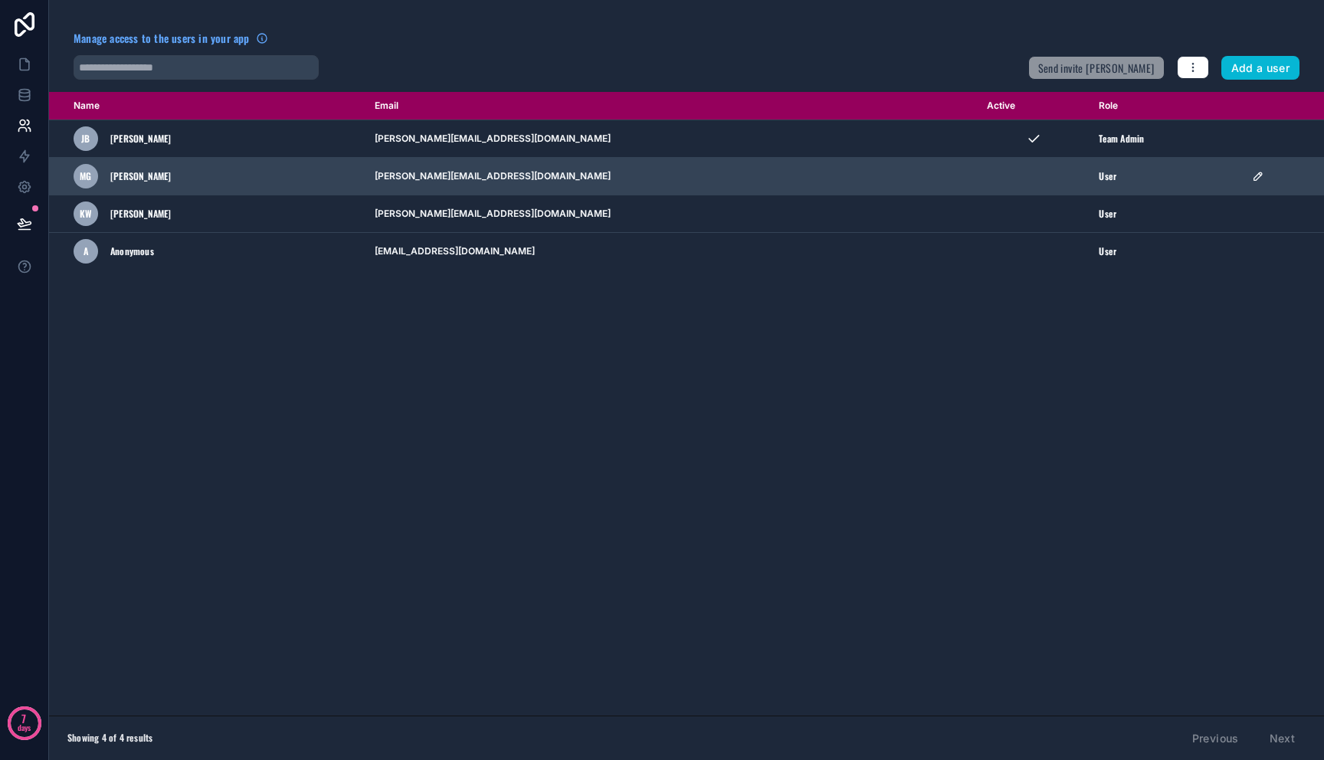
click at [1016, 174] on td "scrollable content" at bounding box center [1034, 177] width 113 height 38
click at [1254, 180] on icon "scrollable content" at bounding box center [1258, 176] width 8 height 8
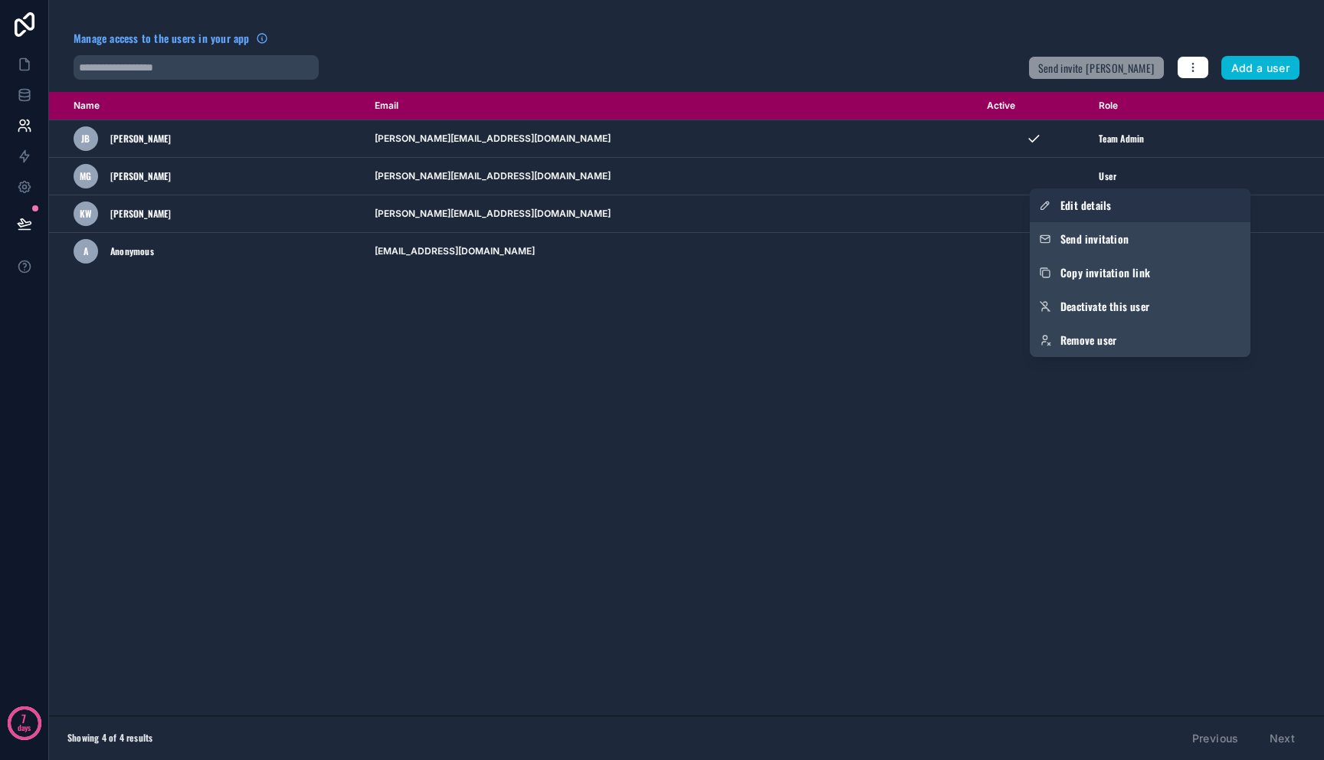
click at [1188, 215] on link "Edit details" at bounding box center [1140, 206] width 221 height 34
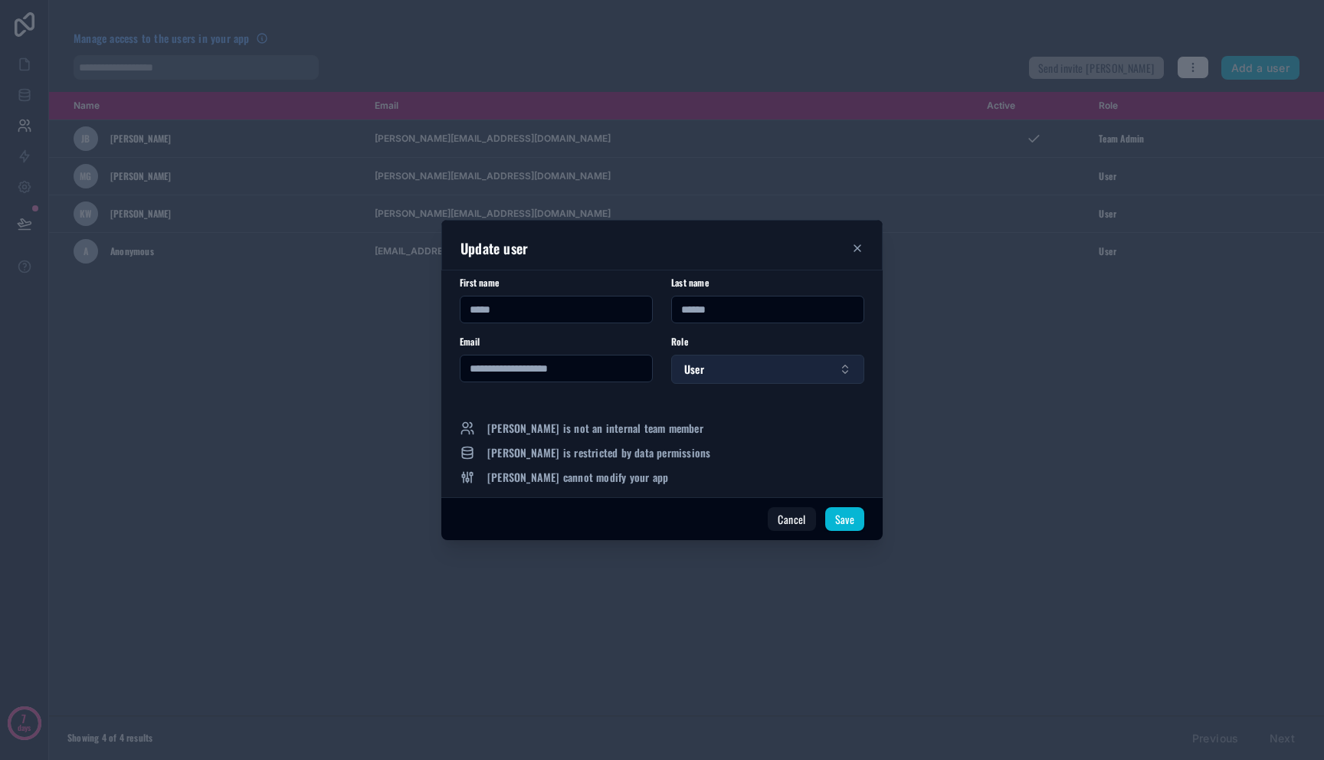
click at [760, 375] on button "User" at bounding box center [767, 369] width 193 height 29
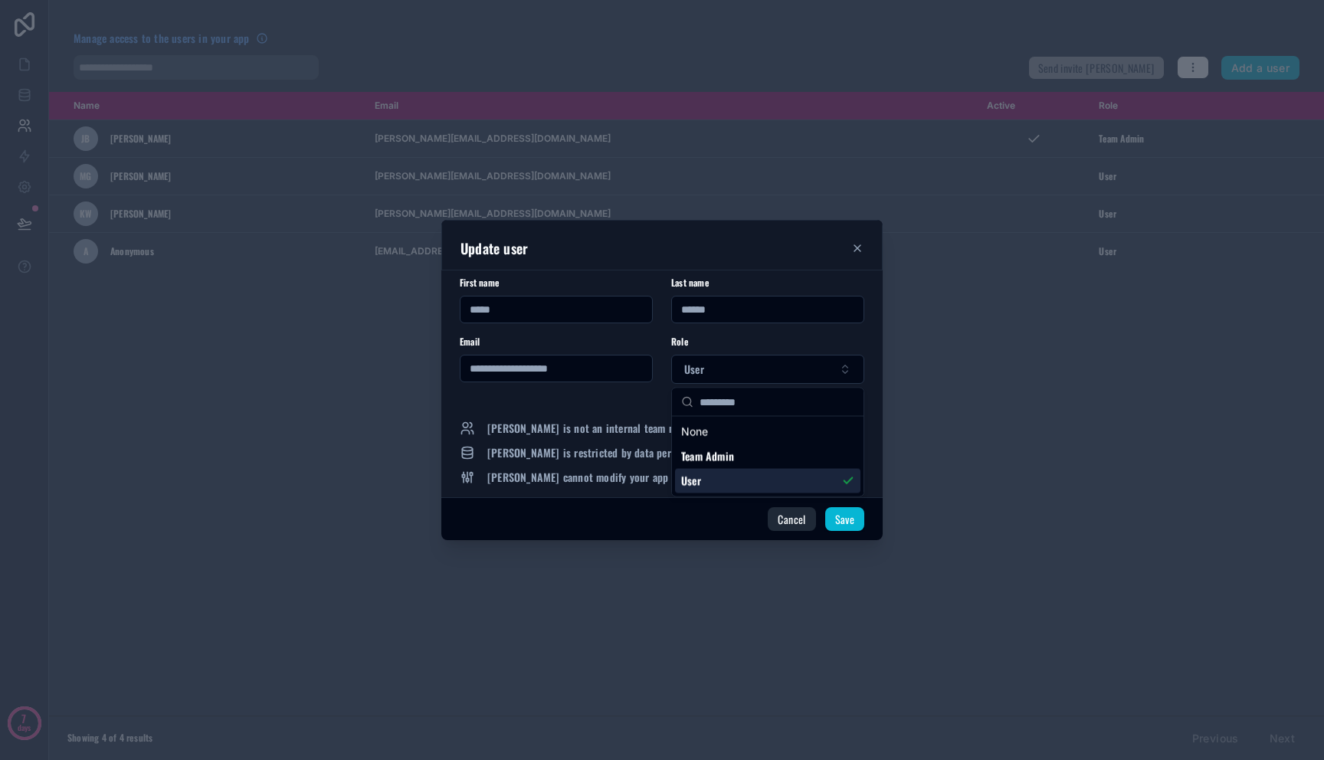
click at [785, 519] on button "Cancel" at bounding box center [792, 519] width 48 height 25
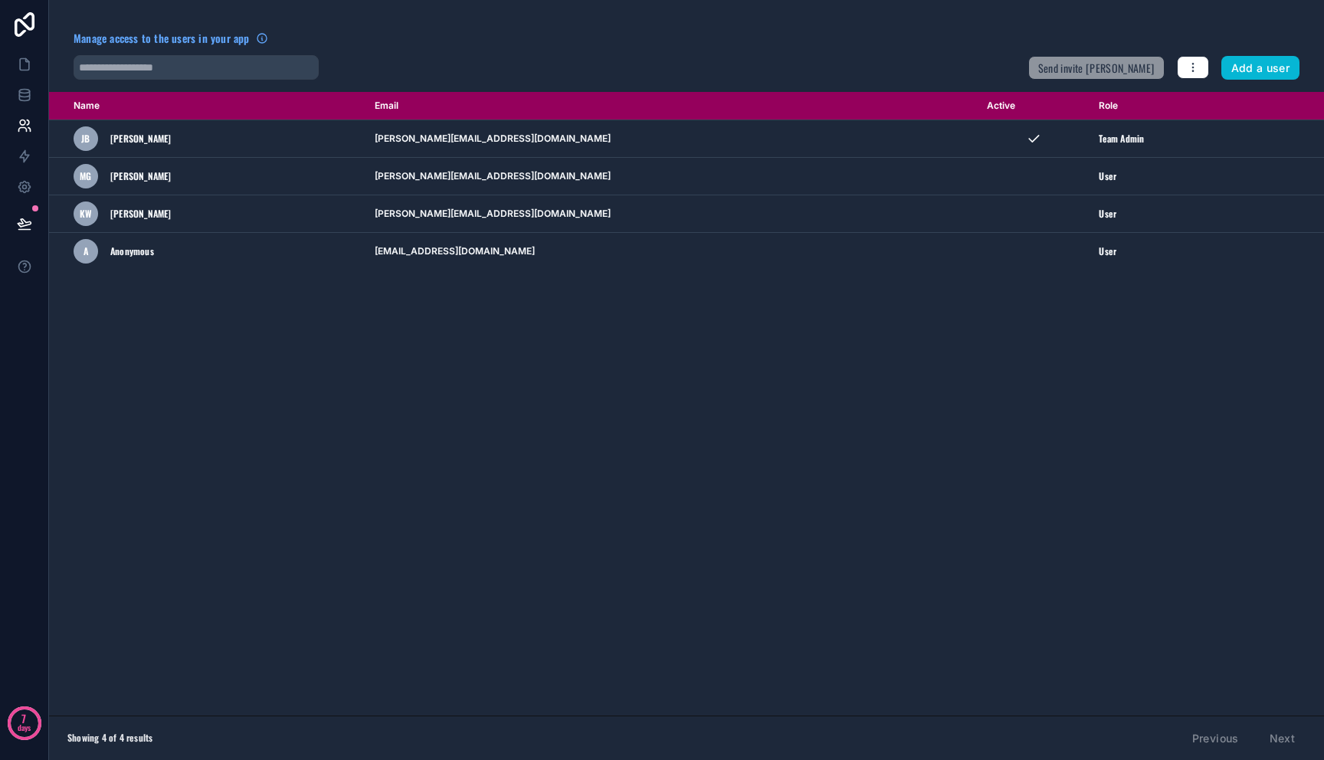
click at [1189, 79] on div "Send invite reminders Add a user" at bounding box center [1163, 65] width 271 height 31
click at [1189, 70] on icon "button" at bounding box center [1193, 67] width 12 height 12
click at [1192, 100] on icon at bounding box center [1188, 104] width 9 height 9
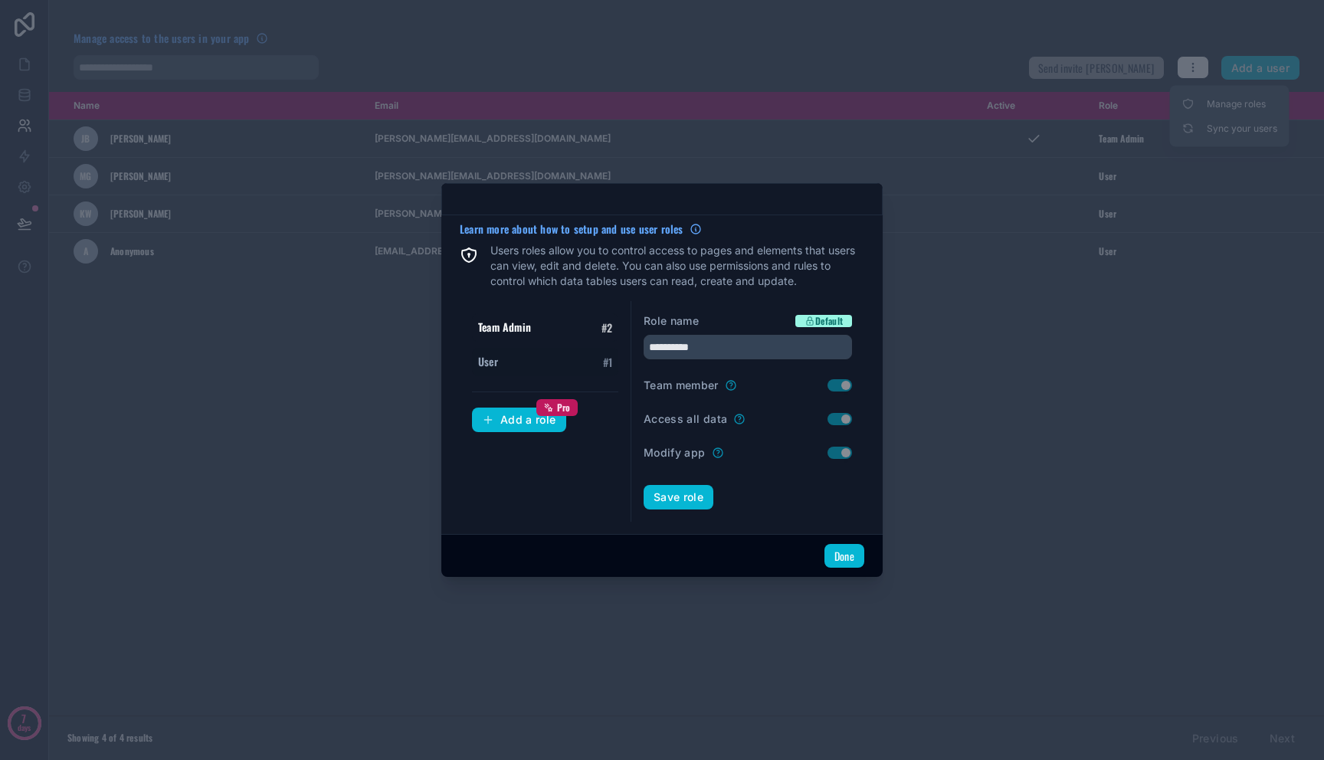
click at [518, 357] on div "User # 1" at bounding box center [545, 362] width 146 height 28
click at [518, 339] on div "Team Admin # 2" at bounding box center [545, 327] width 146 height 28
type input "**********"
click at [518, 380] on div "Team Admin # 2 User # 1 Add a role Pro" at bounding box center [546, 411] width 172 height 221
click at [514, 418] on div "Add a role Pro" at bounding box center [519, 420] width 74 height 14
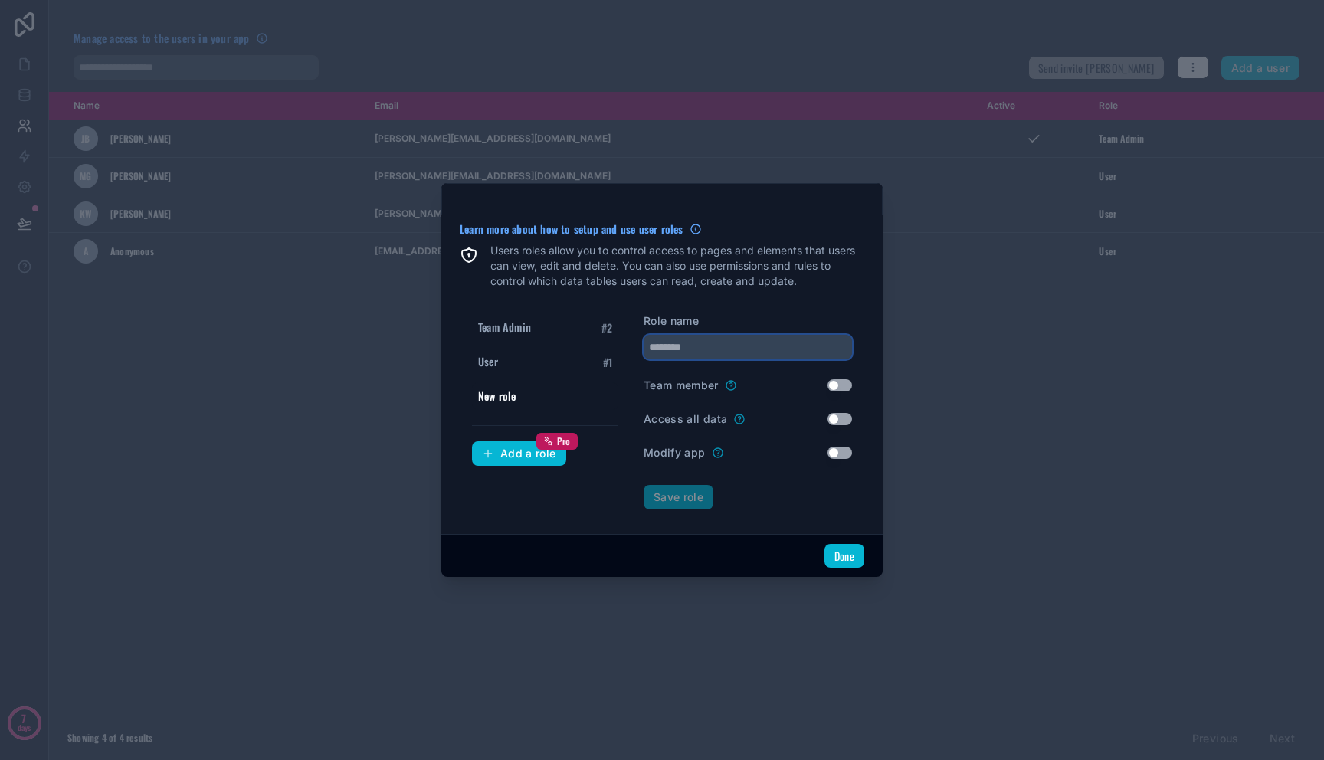
click at [685, 351] on input "text" at bounding box center [748, 347] width 208 height 25
type input "*"
click at [795, 439] on form "Role name ******* Team member Use setting Access all data Use setting Modify ap…" at bounding box center [748, 411] width 208 height 196
click at [493, 360] on span "User" at bounding box center [488, 361] width 20 height 15
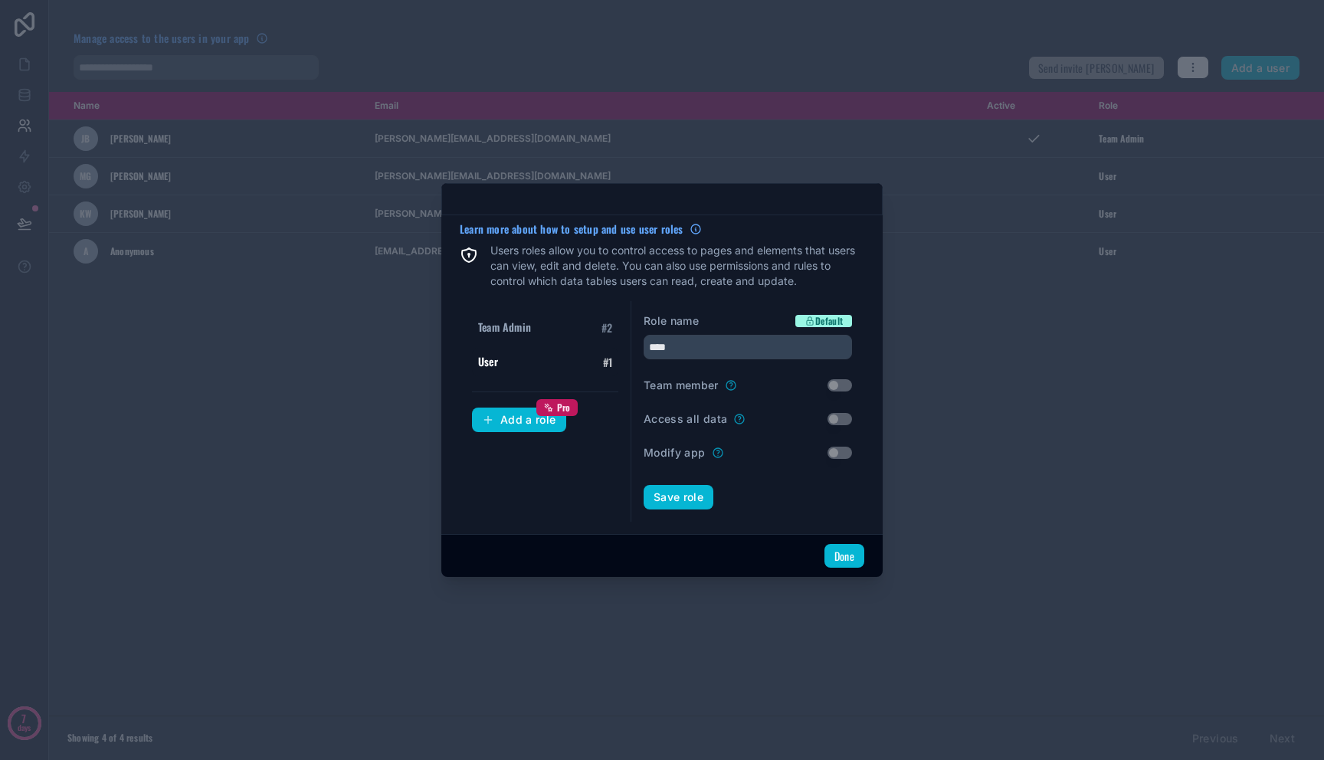
click at [508, 311] on div "Team Admin # 2 User # 1 Add a role Pro" at bounding box center [546, 411] width 172 height 221
click at [508, 327] on span "Team Admin" at bounding box center [504, 327] width 53 height 15
click at [508, 348] on div "User # 1" at bounding box center [545, 362] width 146 height 28
type input "****"
click at [508, 410] on button "Add a role Pro" at bounding box center [519, 420] width 94 height 25
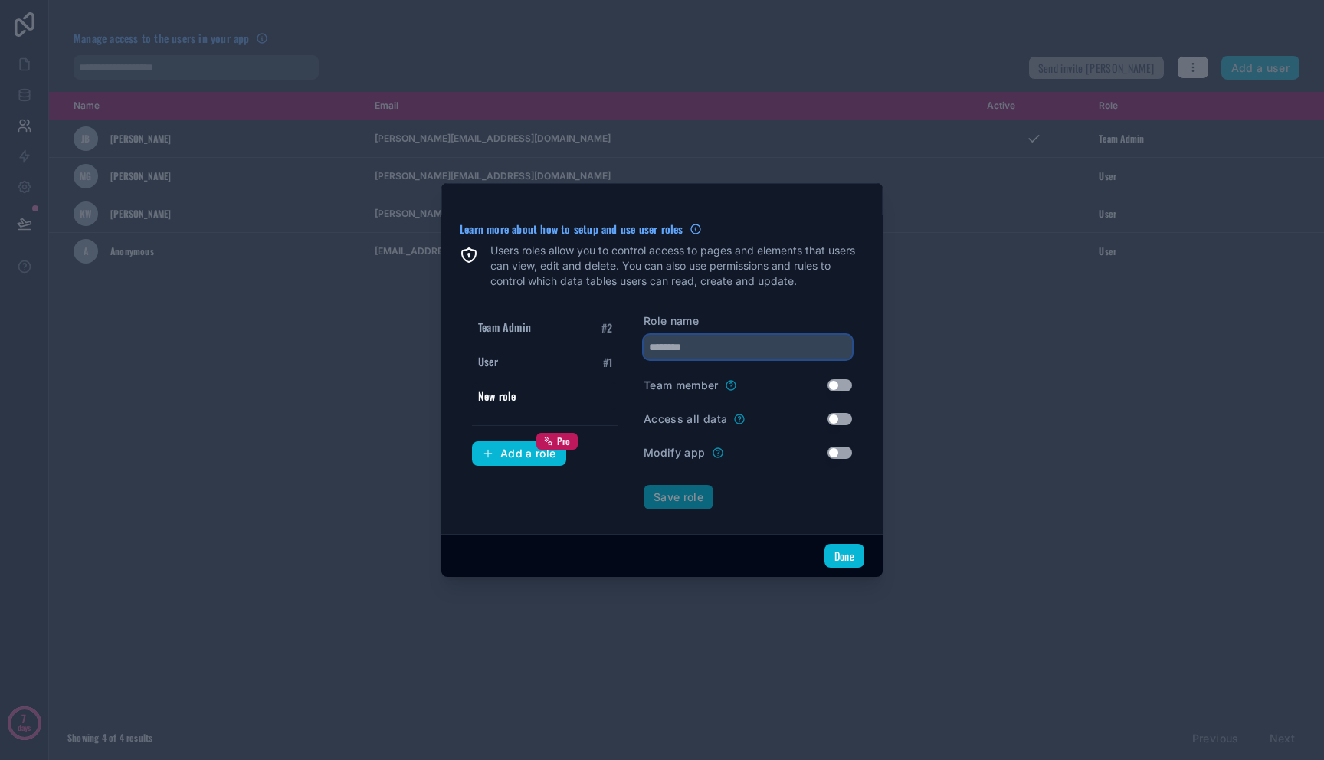
click at [680, 359] on input "text" at bounding box center [748, 347] width 208 height 25
click at [583, 374] on div "User # 1" at bounding box center [545, 362] width 146 height 28
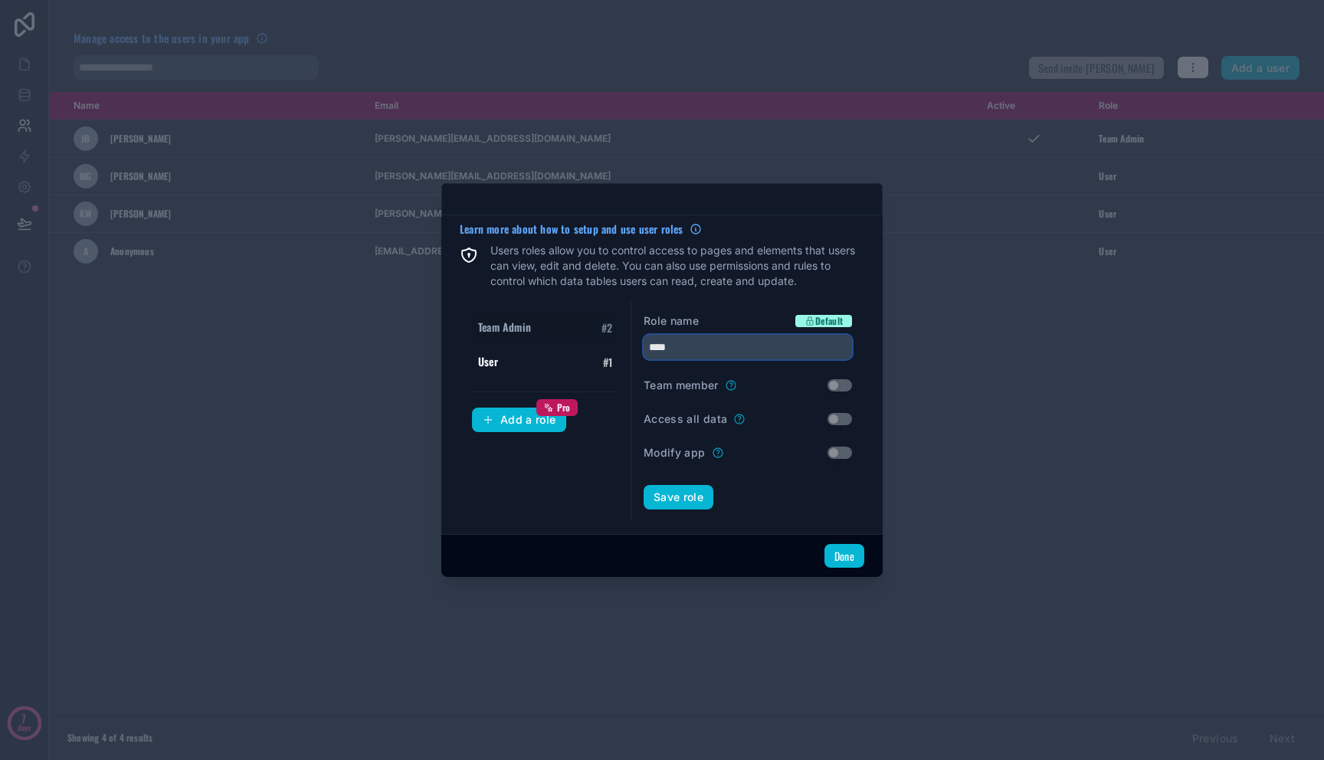
drag, startPoint x: 686, startPoint y: 349, endPoint x: 605, endPoint y: 330, distance: 83.5
click at [605, 330] on div "Team Admin # 2 User # 1 Add a role Pro Role name Default **** Team member Use s…" at bounding box center [662, 411] width 405 height 221
type input "*******"
click at [582, 454] on div "Team Admin # 2 User # 1 Add a role Pro" at bounding box center [546, 411] width 172 height 221
click at [831, 564] on button "Done" at bounding box center [845, 556] width 40 height 25
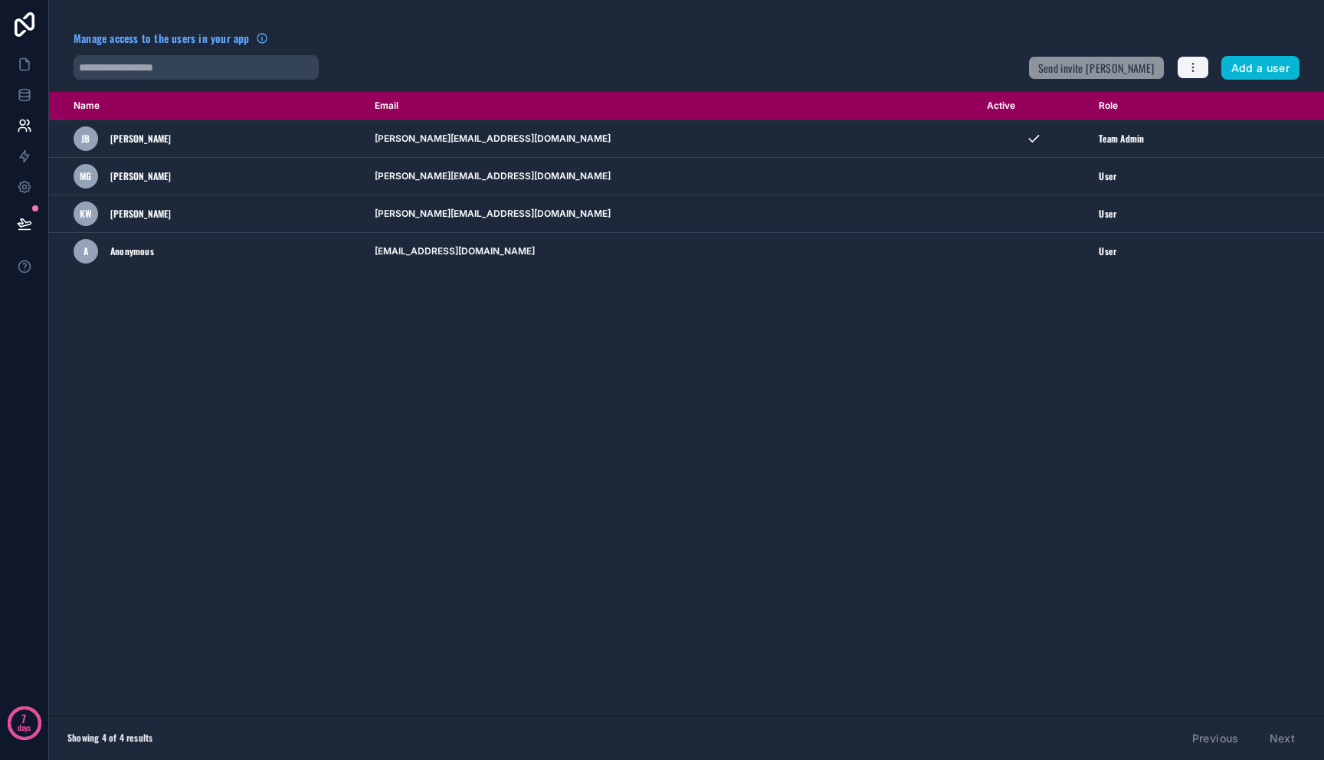
click at [1185, 71] on button "button" at bounding box center [1193, 67] width 32 height 23
click at [1186, 106] on icon at bounding box center [1188, 104] width 12 height 12
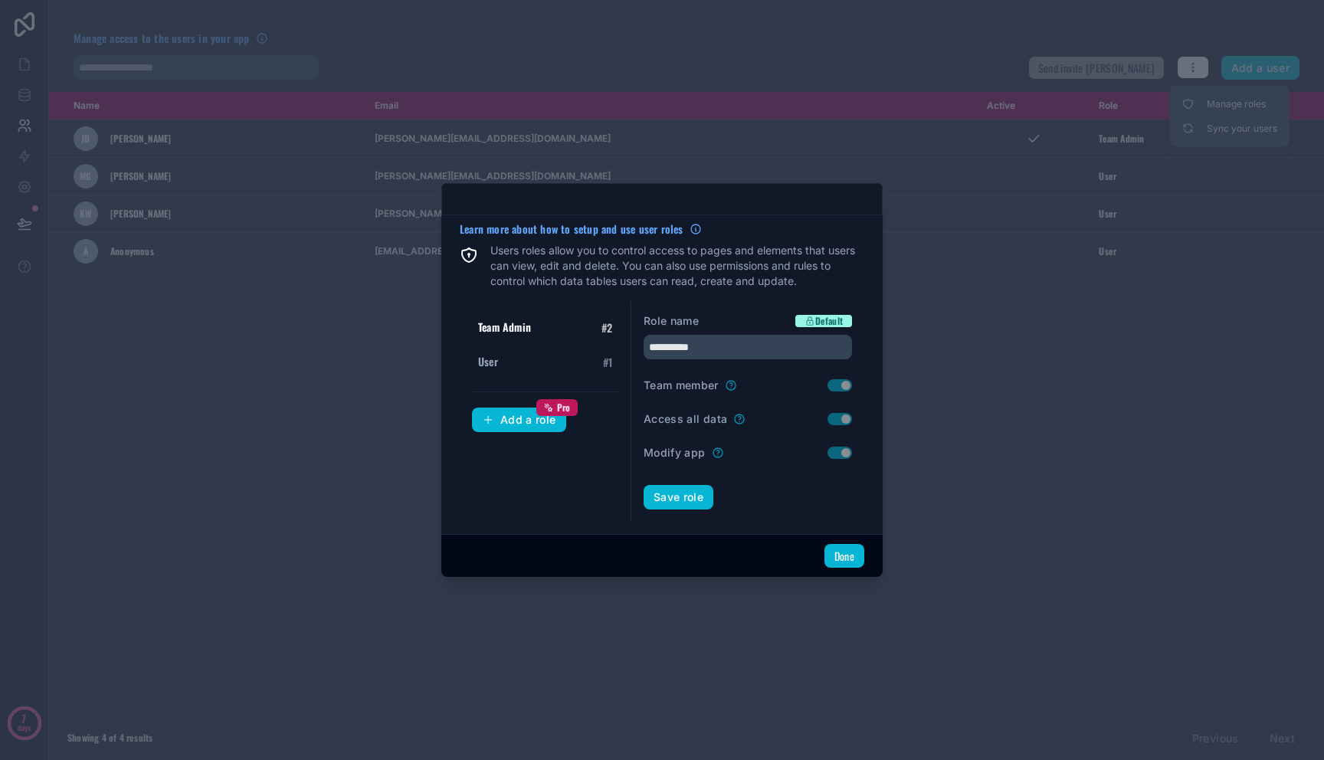
click at [542, 368] on div "User # 1" at bounding box center [545, 362] width 146 height 28
click at [717, 355] on input "****" at bounding box center [748, 347] width 208 height 25
type input "*******"
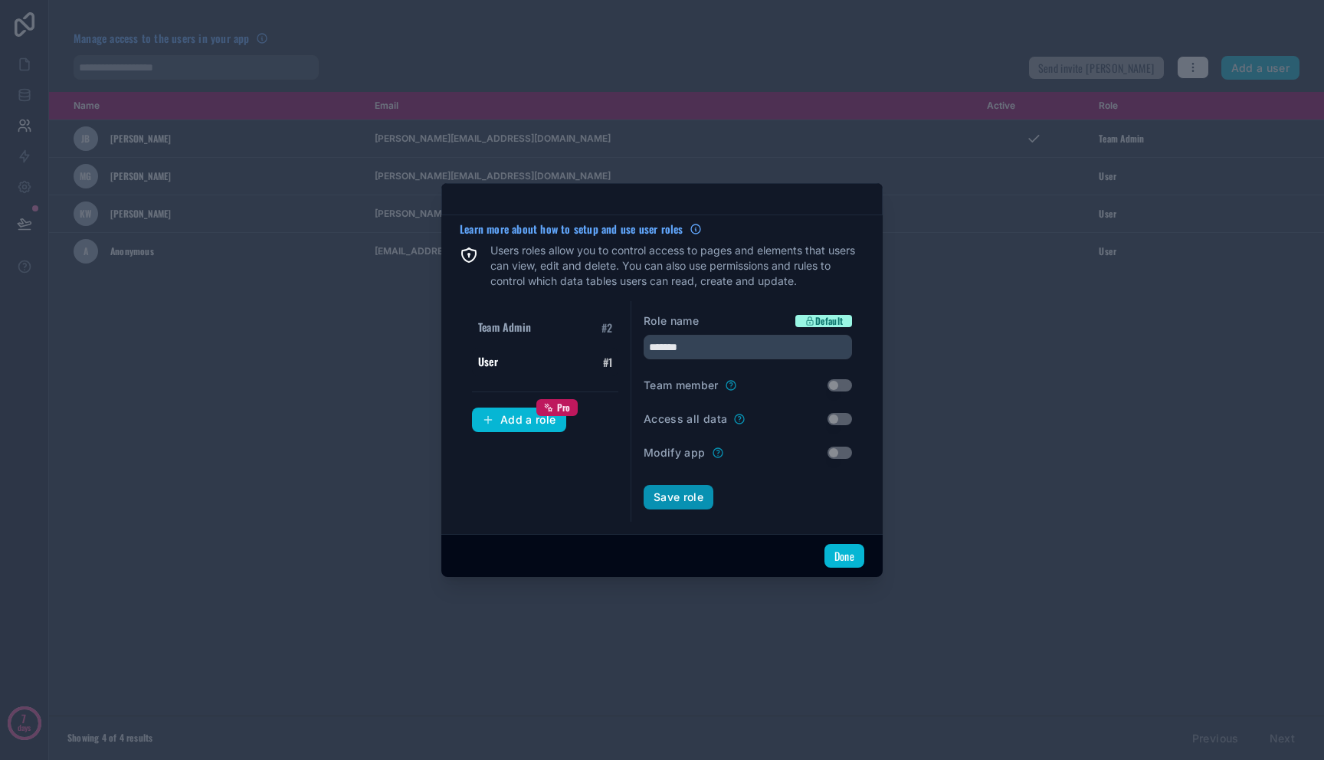
click at [690, 485] on button "Save role" at bounding box center [679, 497] width 70 height 25
click at [537, 426] on button "Add a role Pro" at bounding box center [519, 420] width 94 height 25
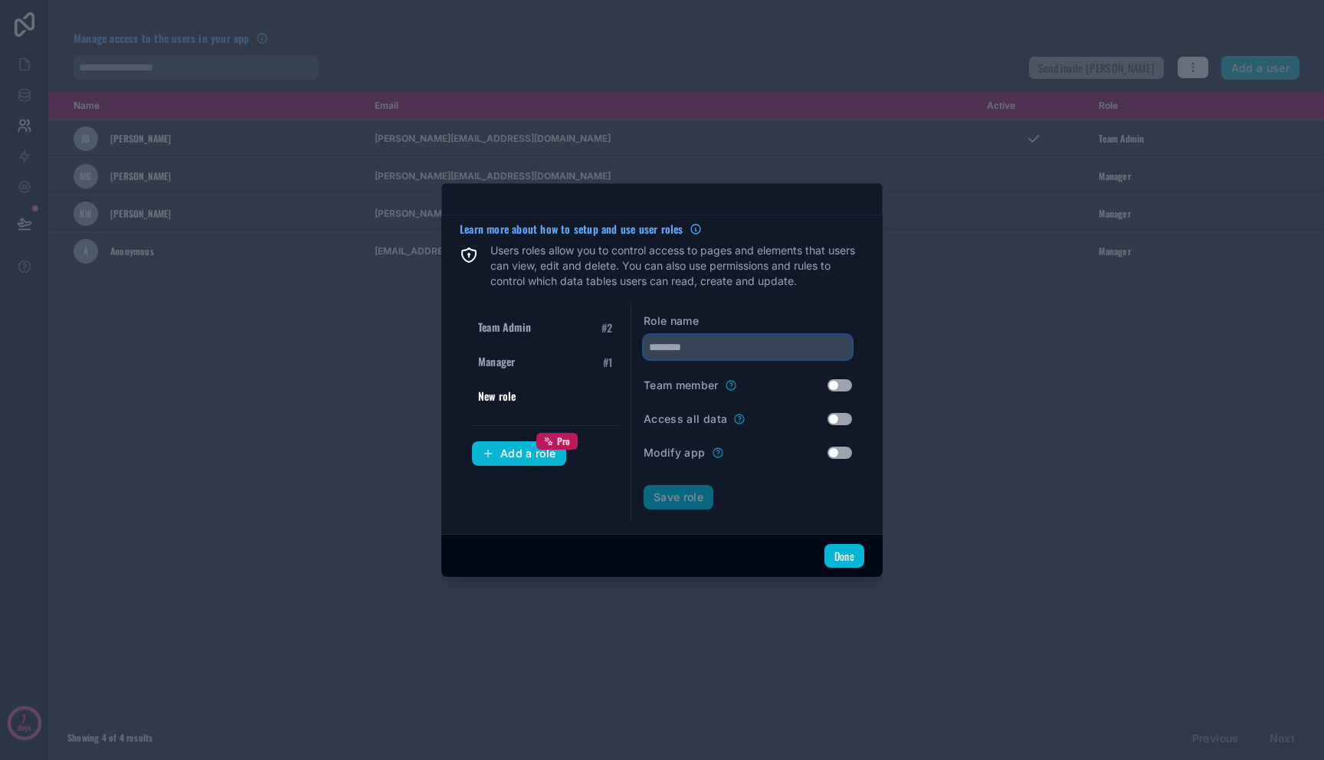
click at [696, 352] on input "text" at bounding box center [748, 347] width 208 height 25
click at [694, 500] on button "Save role" at bounding box center [679, 497] width 70 height 25
click at [549, 356] on div "Team Admin # 2" at bounding box center [545, 362] width 146 height 28
click at [507, 389] on span "Manager" at bounding box center [496, 396] width 37 height 15
click at [518, 364] on span "Team Admin" at bounding box center [504, 361] width 53 height 15
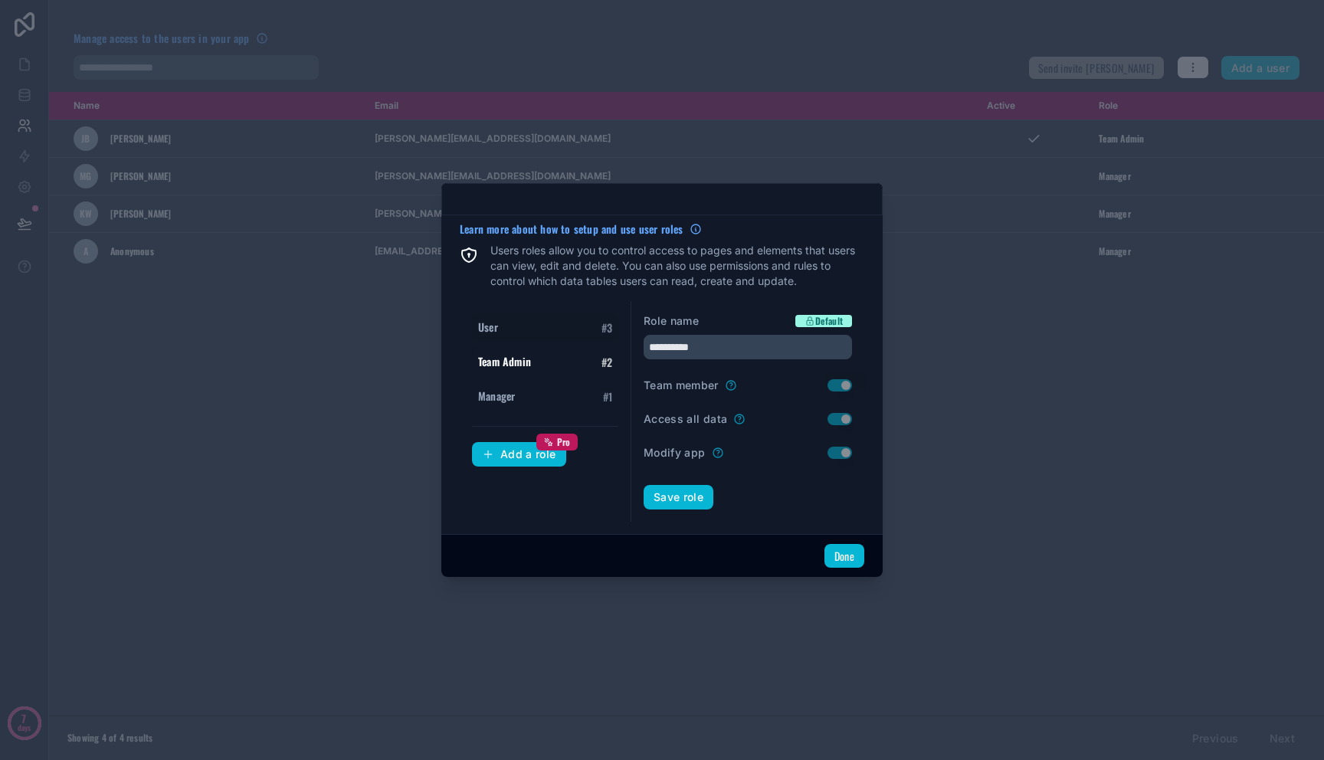
click at [513, 336] on div "User # 3" at bounding box center [545, 327] width 146 height 28
drag, startPoint x: 510, startPoint y: 334, endPoint x: 523, endPoint y: 385, distance: 52.2
click at [523, 385] on div "User # 3 Team Admin # 2 Manager # 1" at bounding box center [545, 361] width 146 height 97
click at [516, 379] on div "User # 3 Team Admin # 2 Manager # 1" at bounding box center [545, 361] width 146 height 97
click at [517, 385] on div "Manager # 1" at bounding box center [545, 396] width 146 height 28
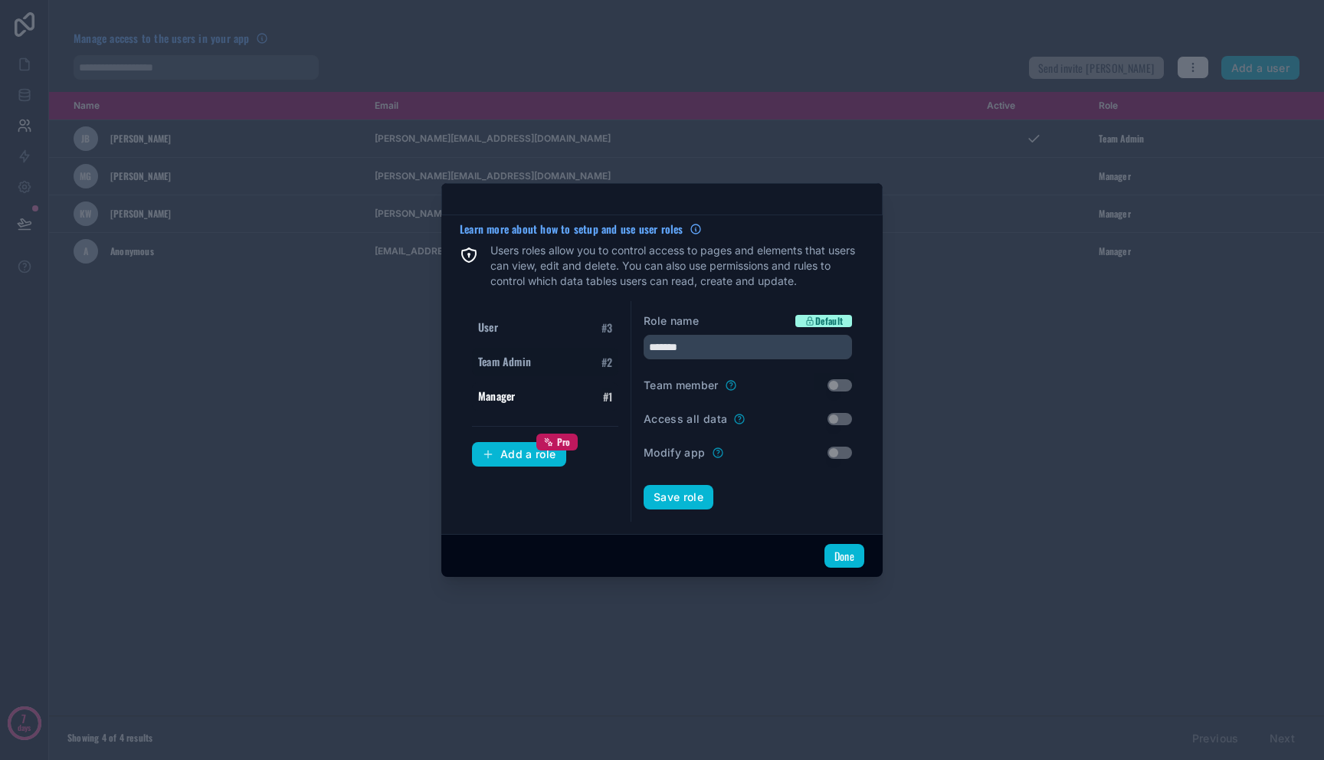
click at [548, 350] on div "Team Admin # 2" at bounding box center [545, 362] width 146 height 28
type input "**********"
click at [830, 551] on button "Done" at bounding box center [845, 556] width 40 height 25
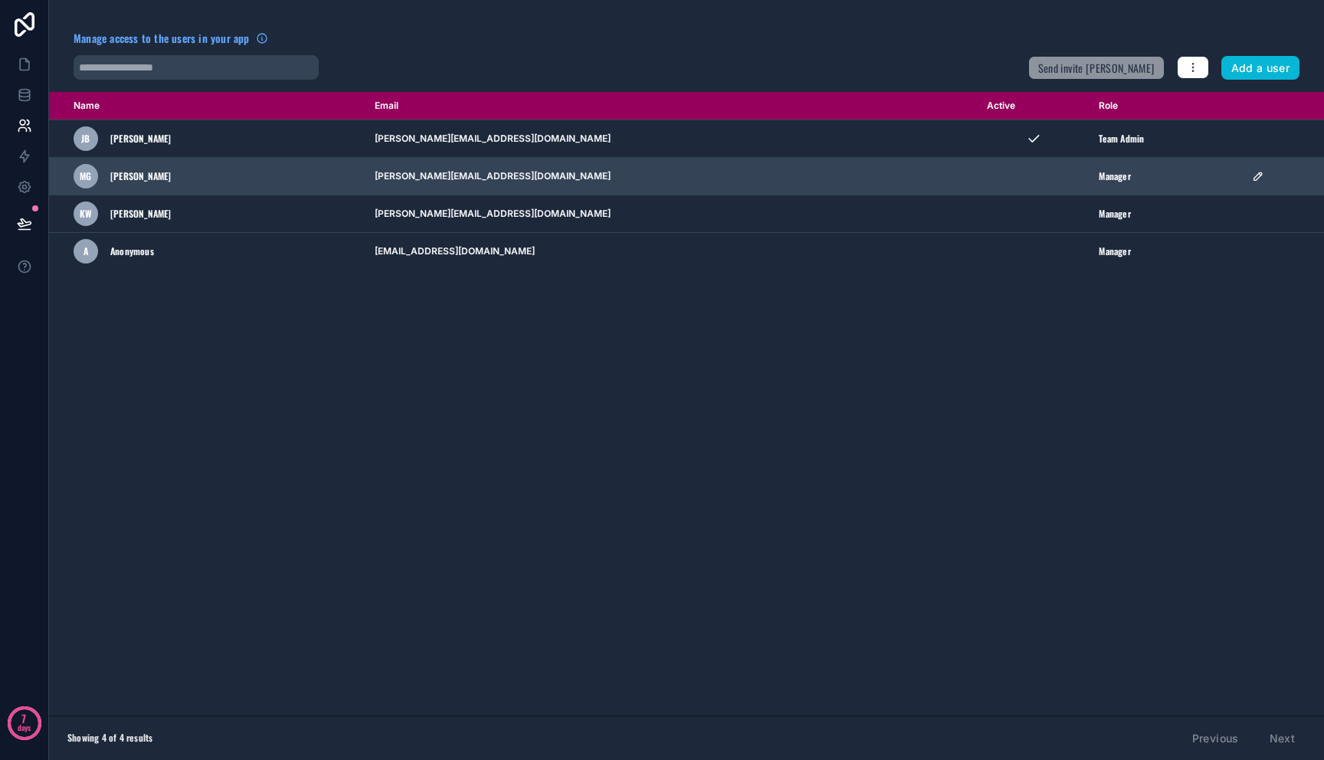
click at [1146, 176] on div "Manager" at bounding box center [1166, 176] width 135 height 12
click at [1254, 179] on icon "scrollable content" at bounding box center [1258, 176] width 8 height 8
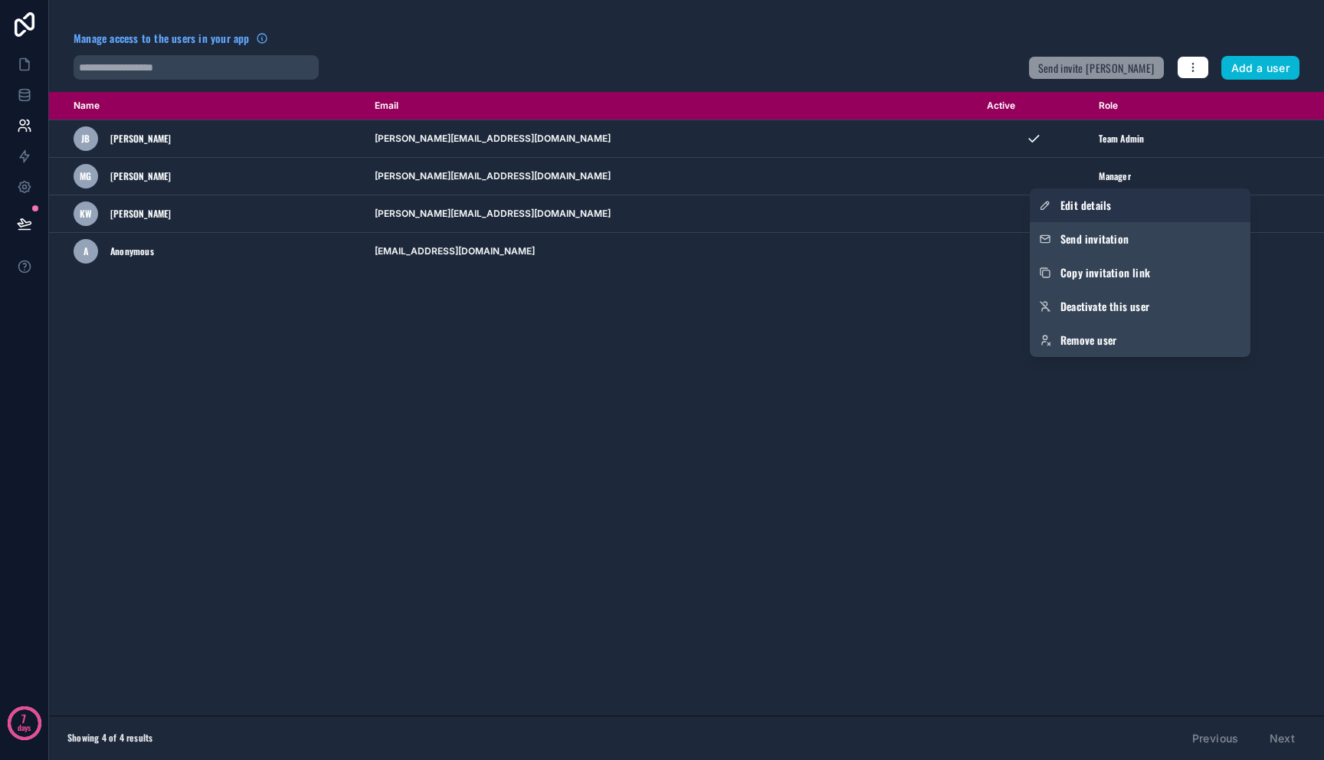
click at [1178, 212] on link "Edit details" at bounding box center [1140, 206] width 221 height 34
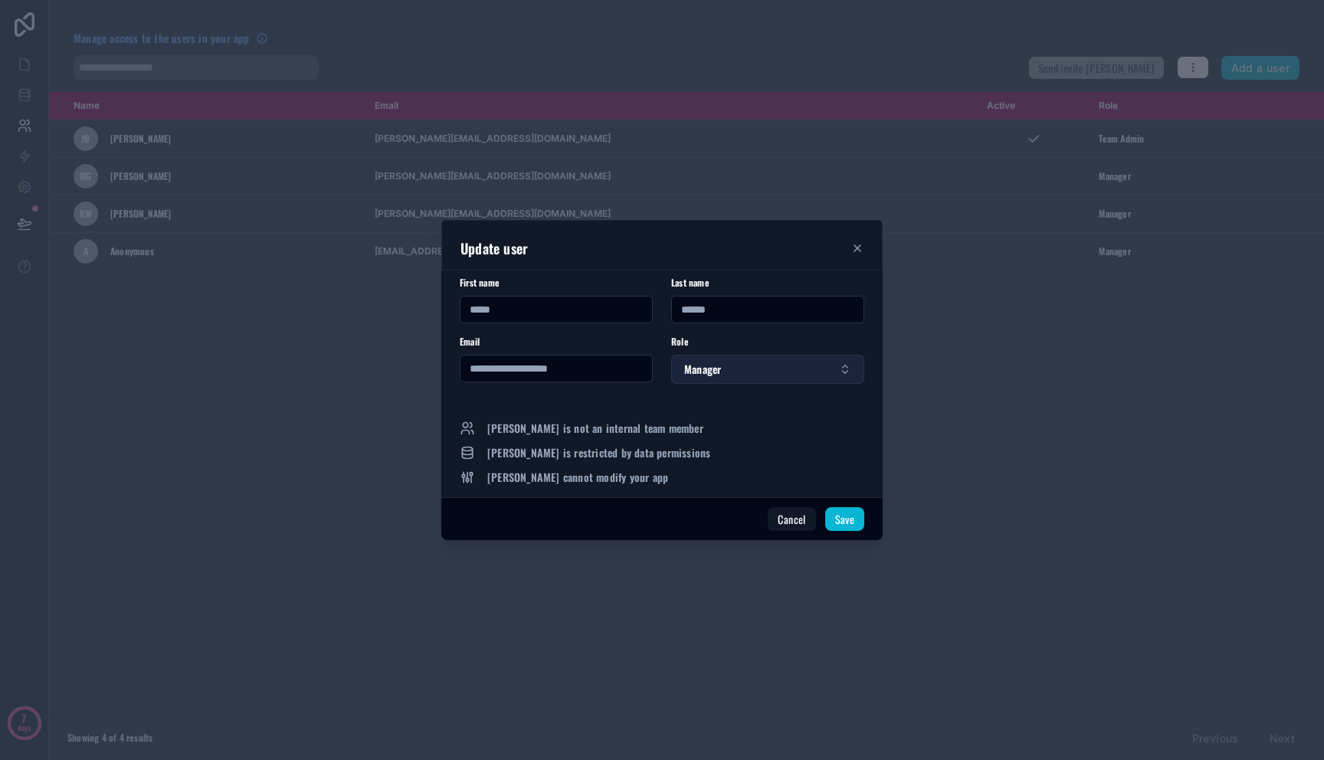
click at [819, 375] on button "Manager" at bounding box center [767, 369] width 193 height 29
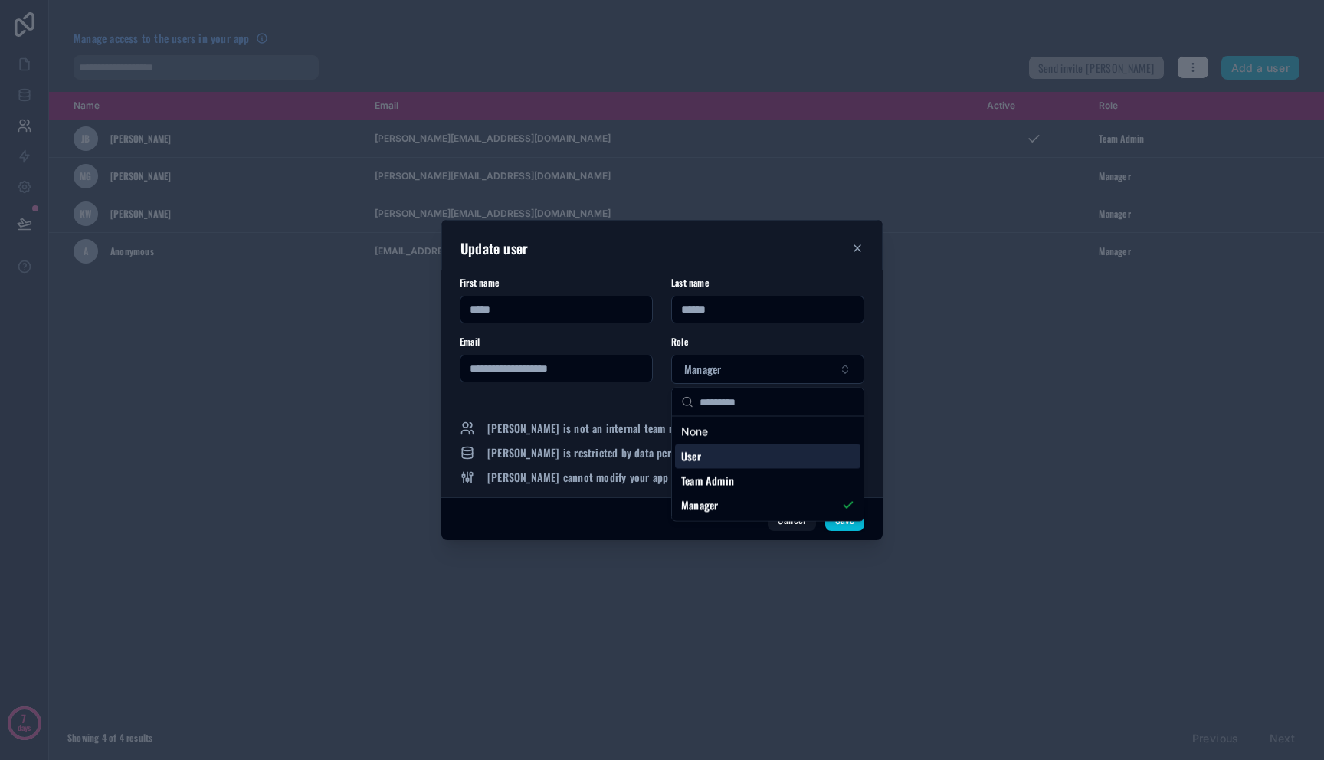
click at [978, 382] on div at bounding box center [662, 380] width 1324 height 760
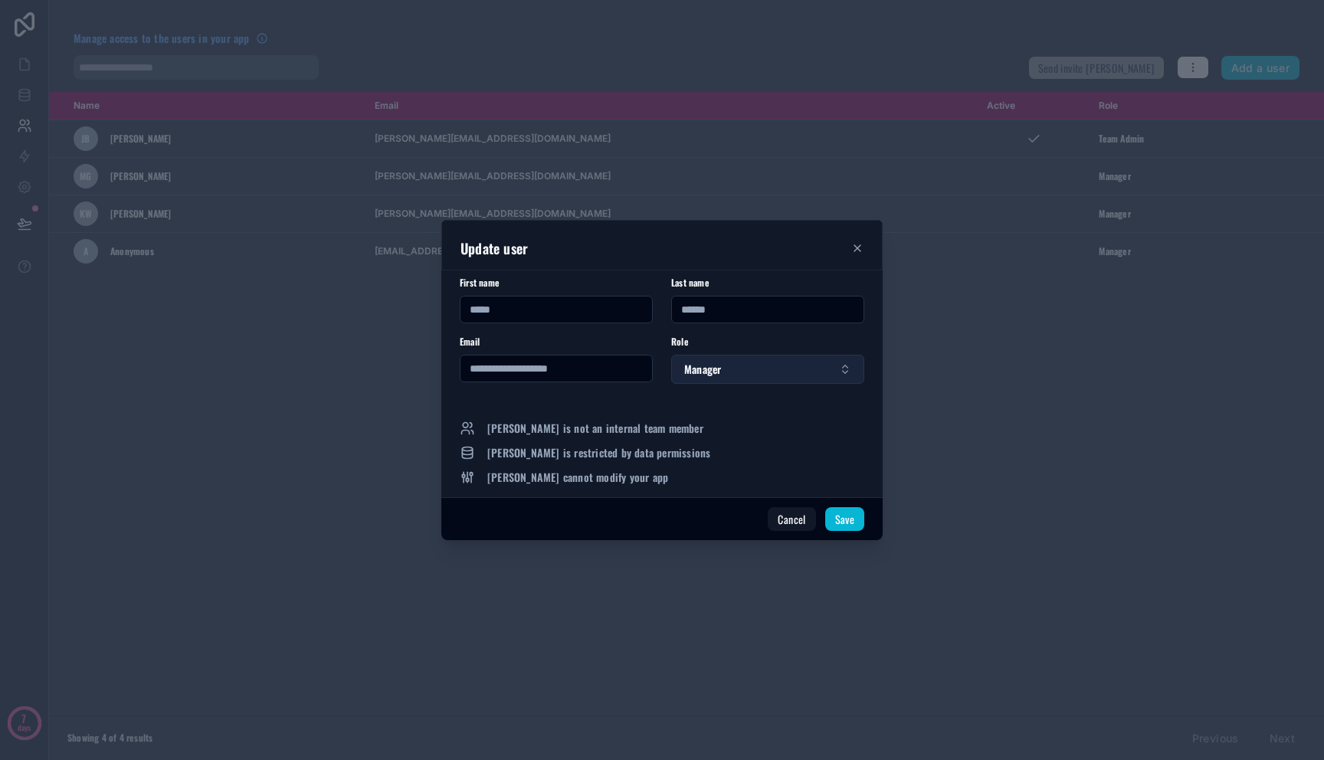
click at [789, 376] on button "Manager" at bounding box center [767, 369] width 193 height 29
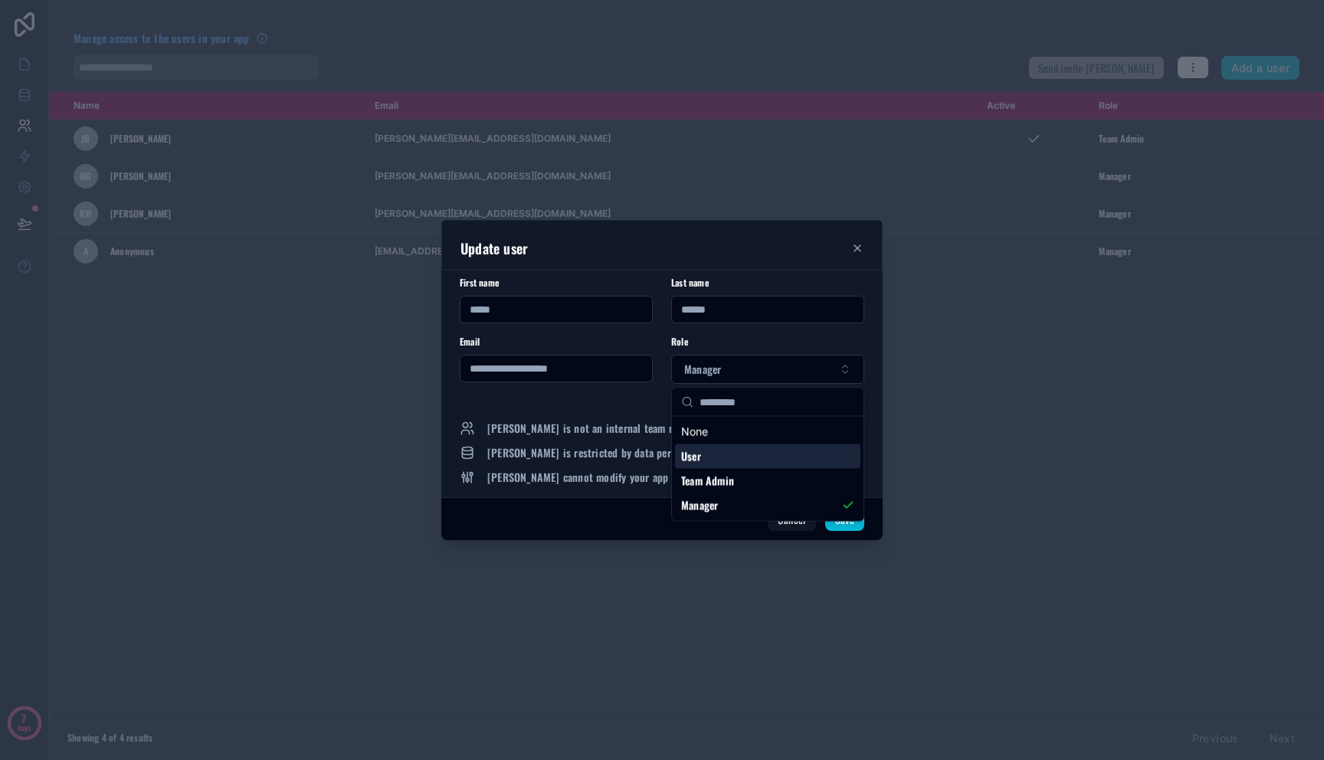
click at [759, 462] on div "User" at bounding box center [767, 456] width 185 height 25
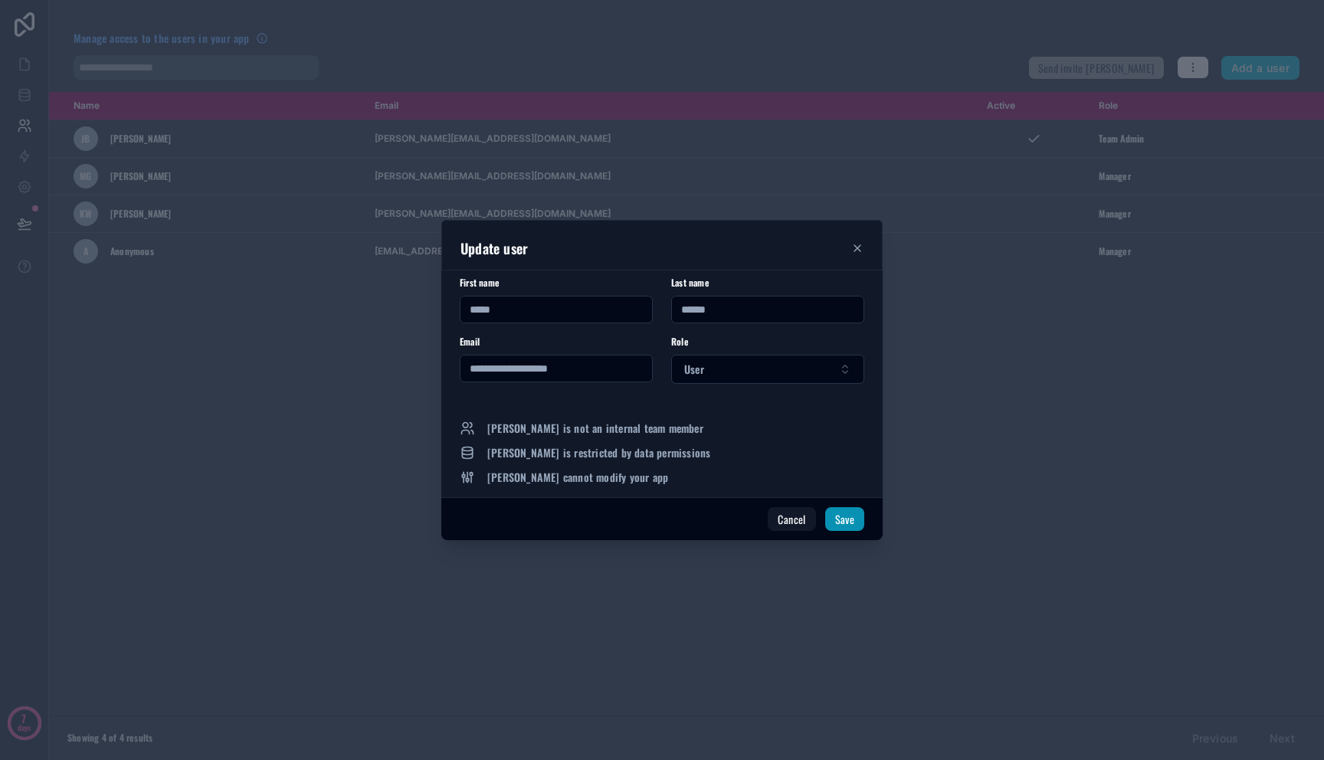
click at [835, 519] on button "Save" at bounding box center [844, 519] width 39 height 25
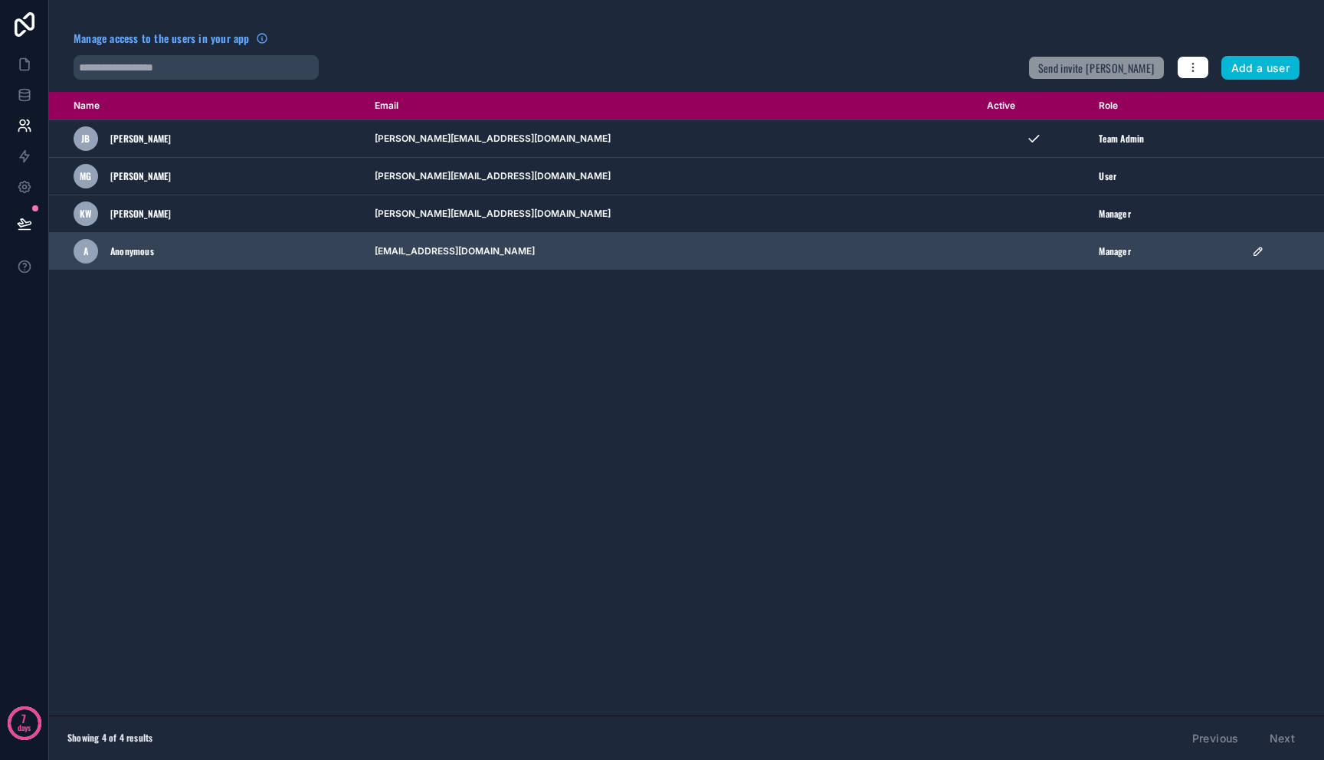
click at [1257, 251] on icon "scrollable content" at bounding box center [1258, 251] width 12 height 12
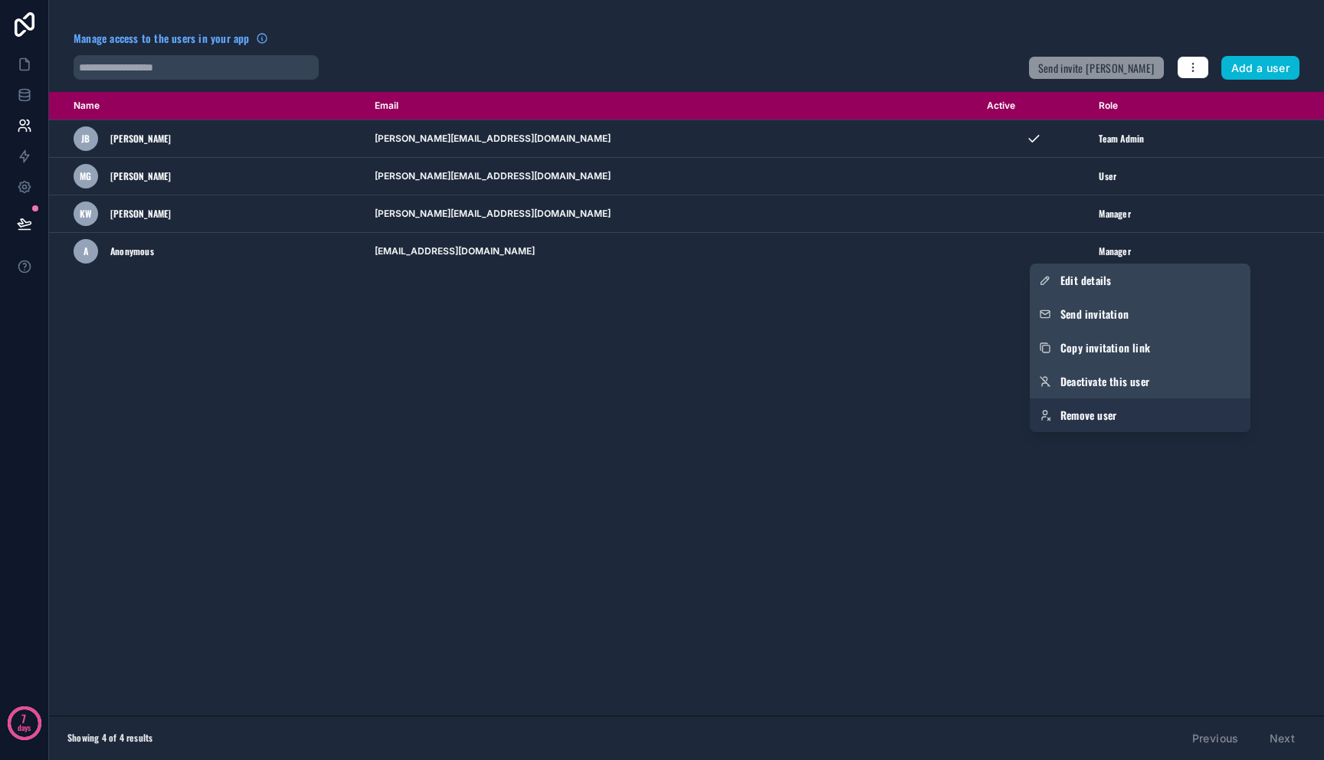
click at [1195, 424] on link "Remove user" at bounding box center [1140, 415] width 221 height 34
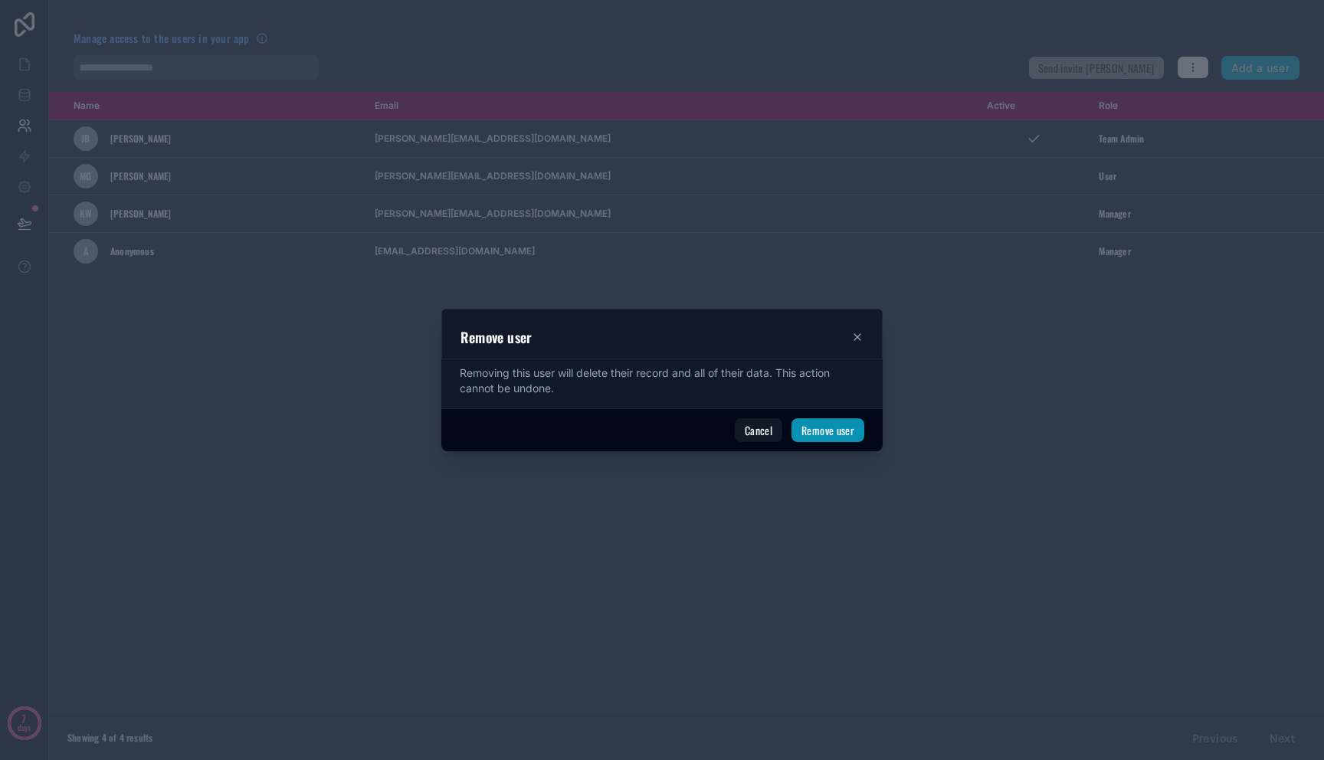
click at [830, 437] on button "Remove user" at bounding box center [828, 430] width 73 height 25
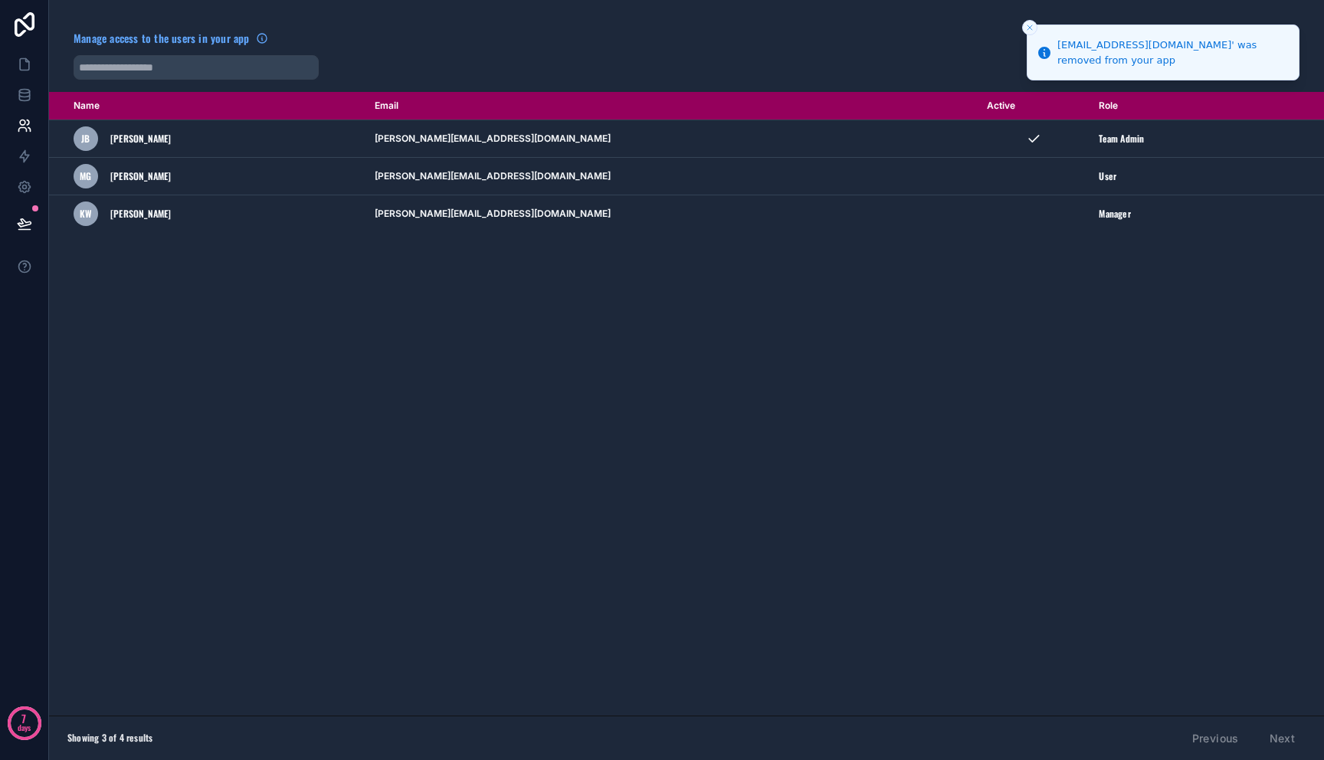
drag, startPoint x: 842, startPoint y: 406, endPoint x: 675, endPoint y: 356, distance: 174.5
click at [841, 406] on div "Name Email Active Role [DOMAIN_NAME] [PERSON_NAME] [PERSON_NAME] [PERSON_NAME][…" at bounding box center [686, 404] width 1275 height 624
click at [569, 344] on div "Name Email Active Role [DOMAIN_NAME] [PERSON_NAME] [PERSON_NAME] [PERSON_NAME][…" at bounding box center [686, 404] width 1275 height 624
